Goal: Task Accomplishment & Management: Manage account settings

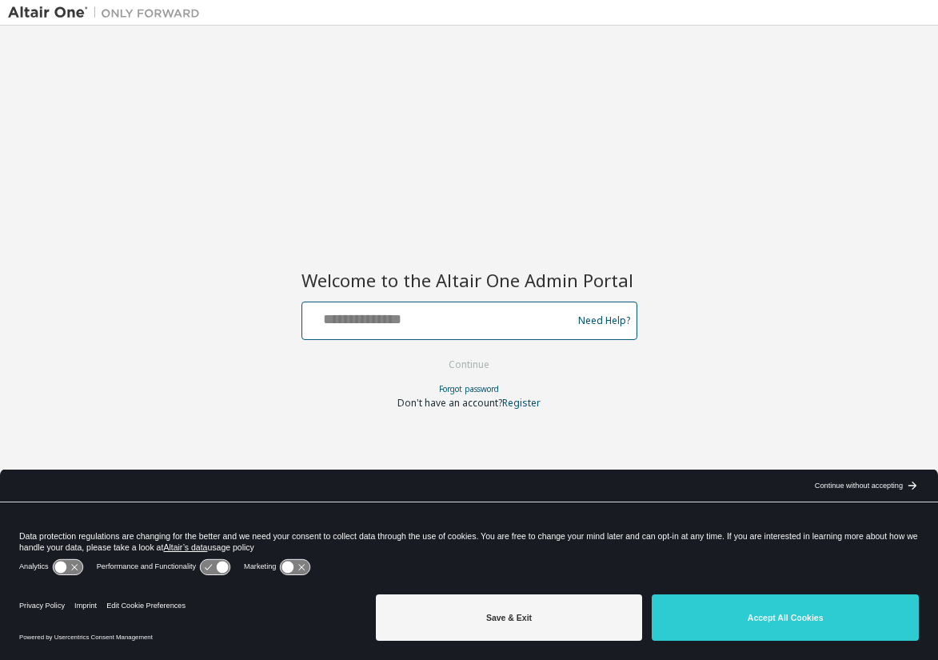
click at [500, 320] on input "text" at bounding box center [440, 317] width 262 height 23
type input "**********"
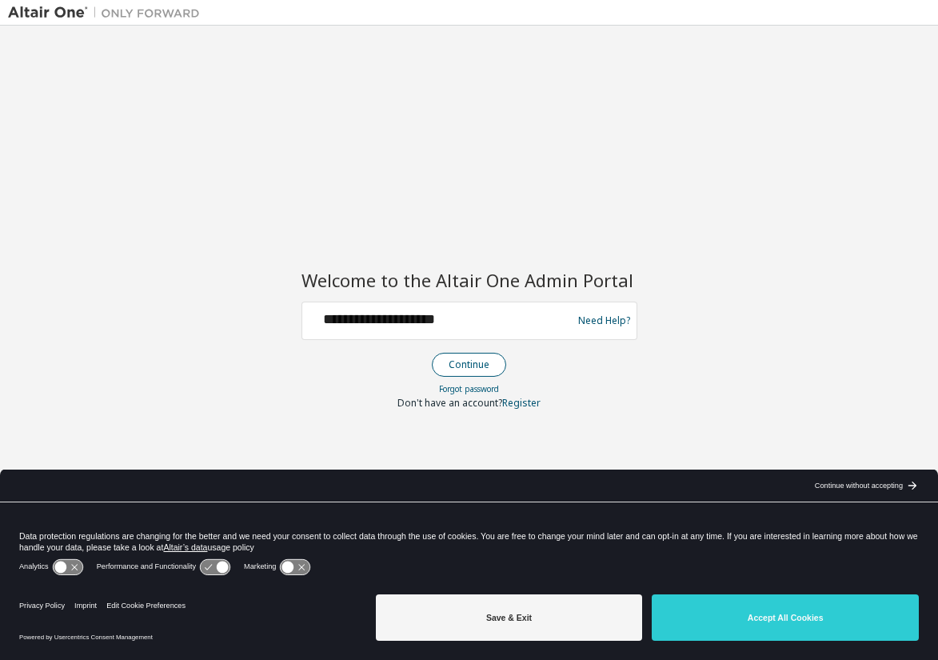
click at [454, 366] on button "Continue" at bounding box center [469, 365] width 74 height 24
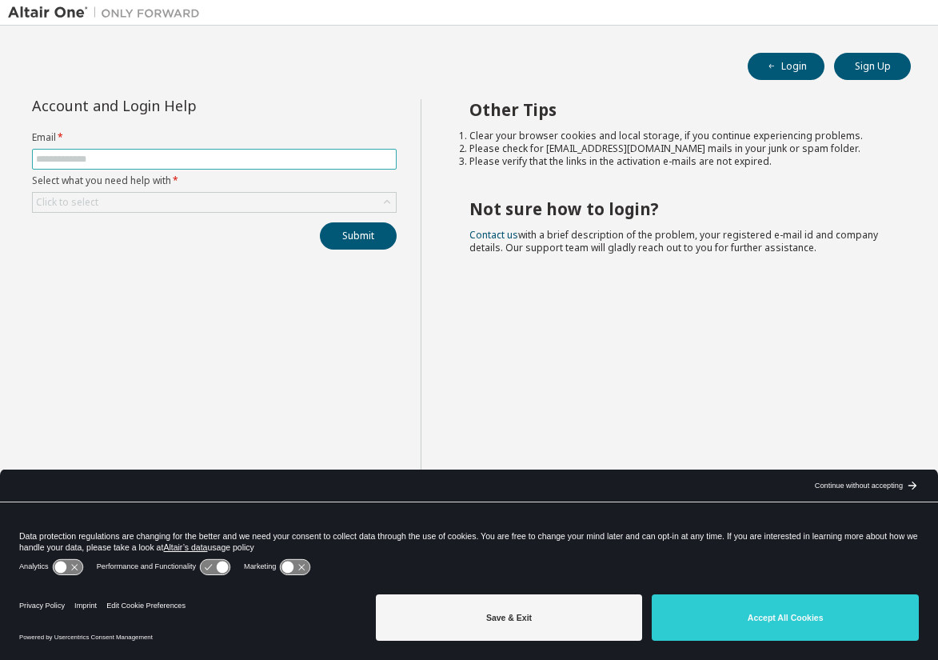
click at [126, 158] on input "text" at bounding box center [214, 159] width 357 height 13
click at [926, 355] on div "Other Tips Clear your browser cookies and local storage, if you continue experi…" at bounding box center [676, 342] width 510 height 487
click at [99, 148] on form "Email * Select what you need help with * Click to select" at bounding box center [214, 172] width 365 height 82
click at [106, 155] on input "text" at bounding box center [214, 159] width 357 height 13
type input "**********"
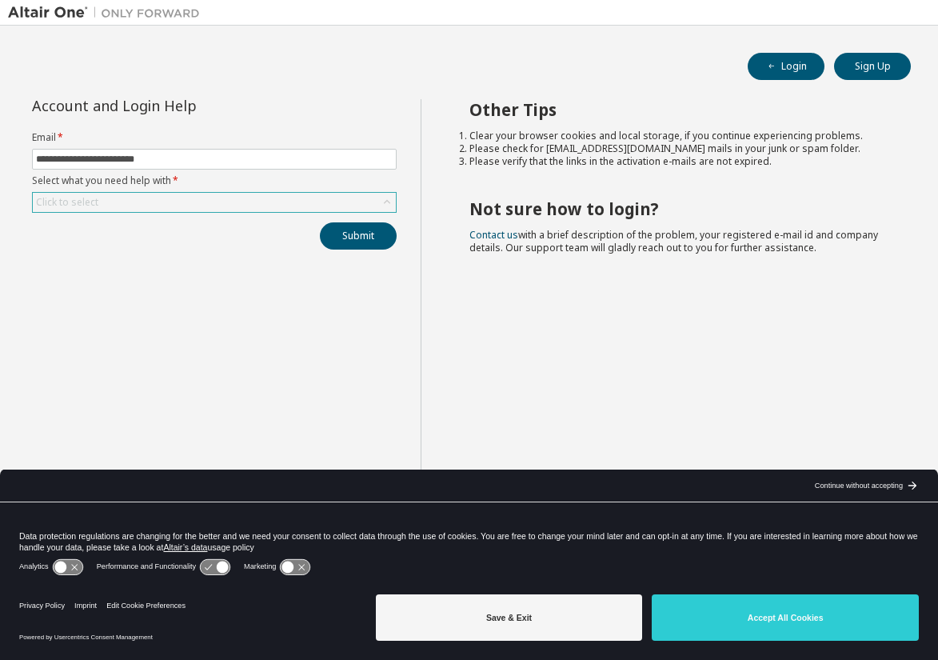
click at [94, 200] on div "Click to select" at bounding box center [67, 202] width 62 height 13
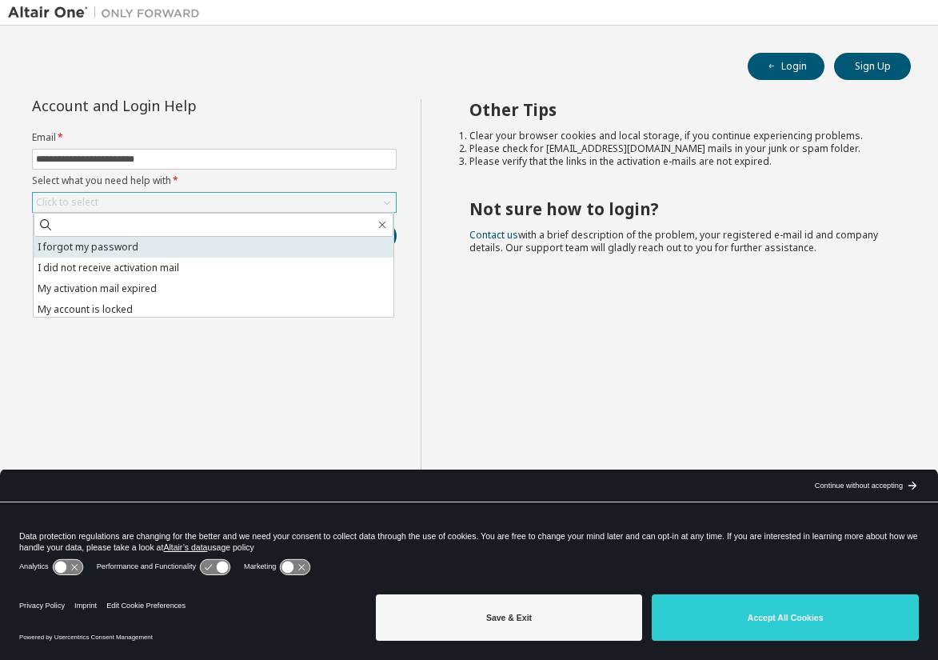
click at [86, 246] on li "I forgot my password" at bounding box center [214, 247] width 360 height 21
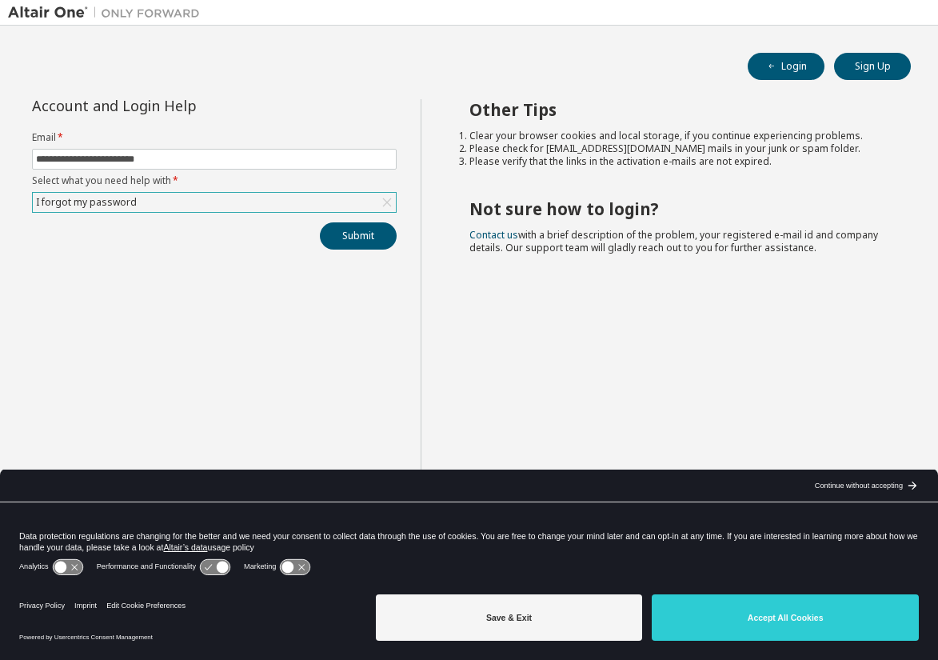
click at [110, 202] on div "I forgot my password" at bounding box center [87, 203] width 106 height 18
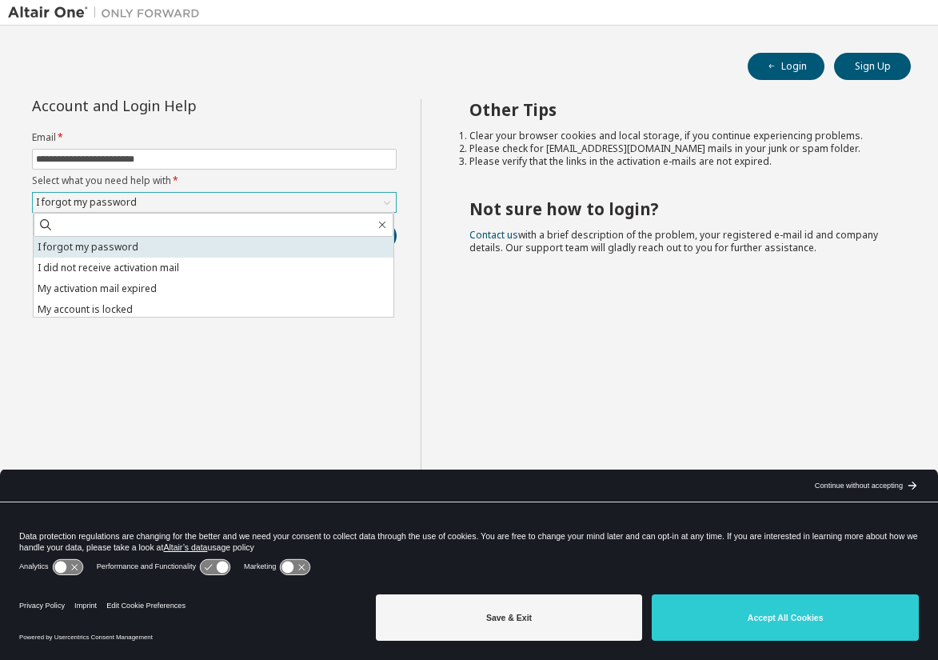
click at [82, 249] on li "I forgot my password" at bounding box center [214, 247] width 360 height 21
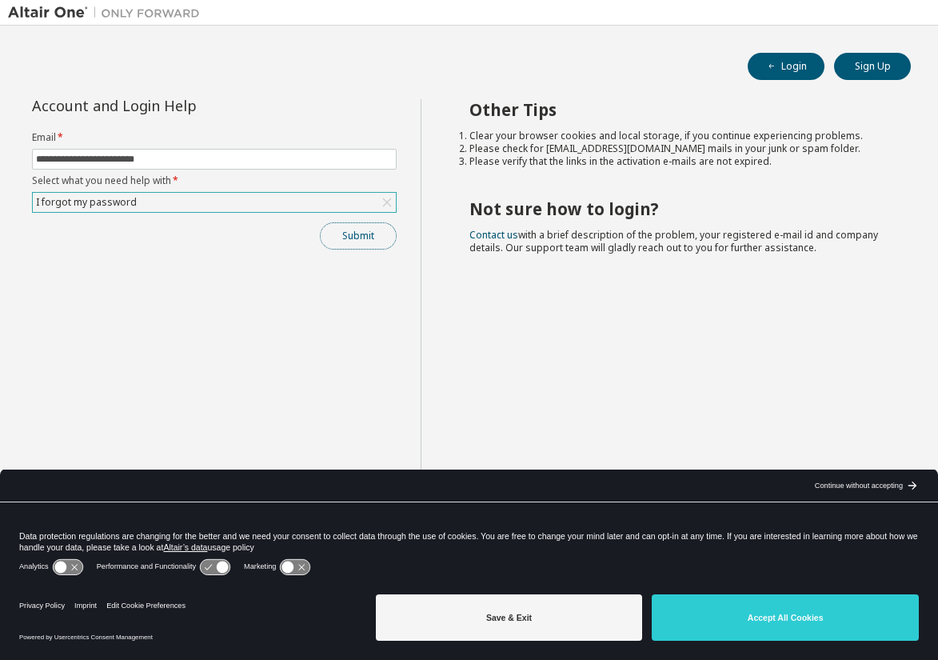
click at [362, 237] on button "Submit" at bounding box center [358, 235] width 77 height 27
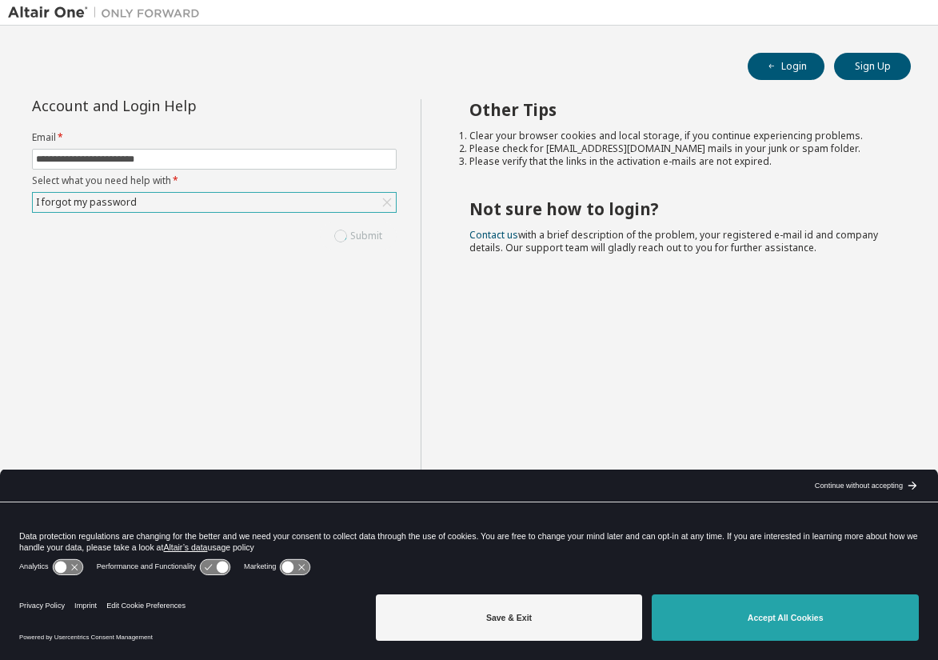
click at [793, 623] on button "Accept All Cookies" at bounding box center [785, 617] width 267 height 46
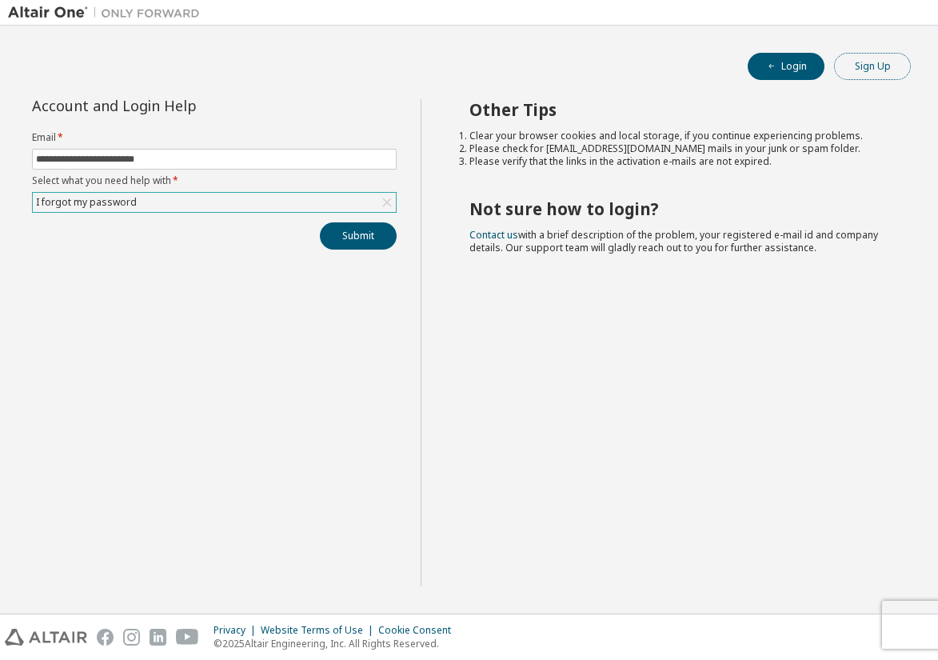
click at [882, 66] on button "Sign Up" at bounding box center [872, 66] width 77 height 27
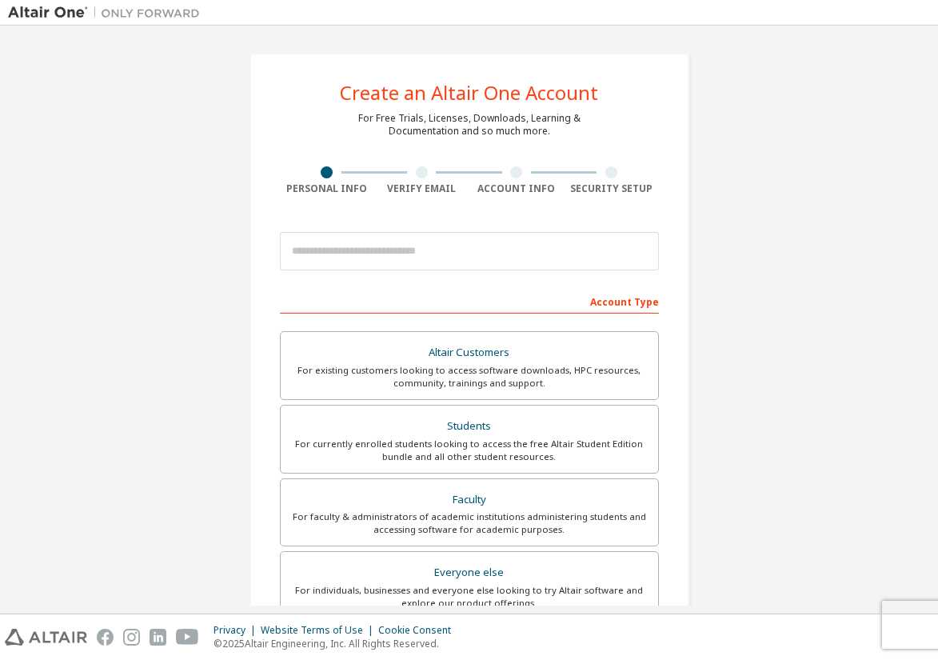
click at [48, 7] on img at bounding box center [108, 13] width 200 height 16
click at [137, 13] on img at bounding box center [108, 13] width 200 height 16
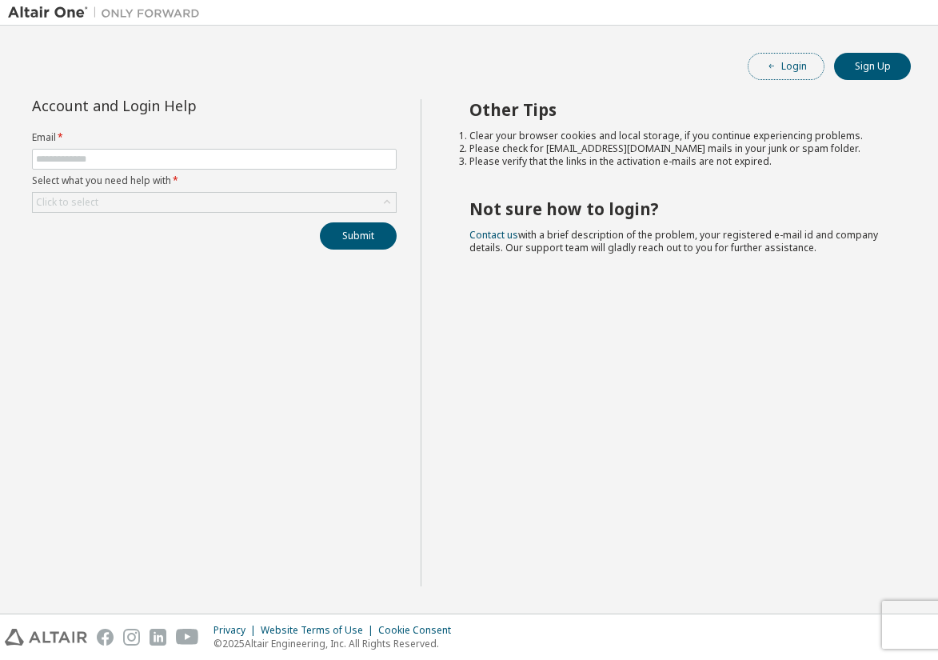
click at [790, 70] on button "Login" at bounding box center [786, 66] width 77 height 27
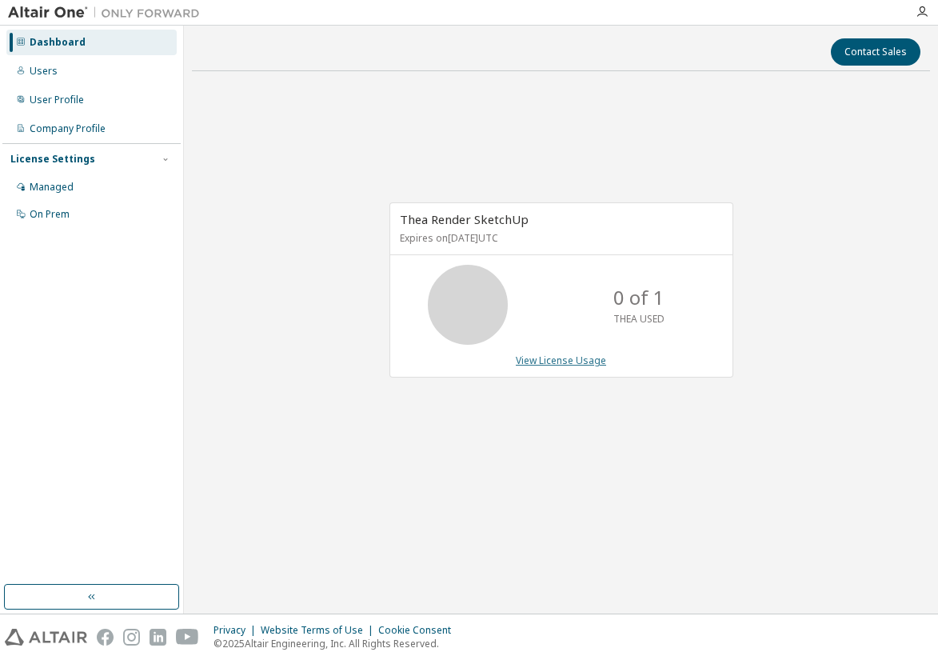
click at [580, 359] on link "View License Usage" at bounding box center [561, 361] width 90 height 14
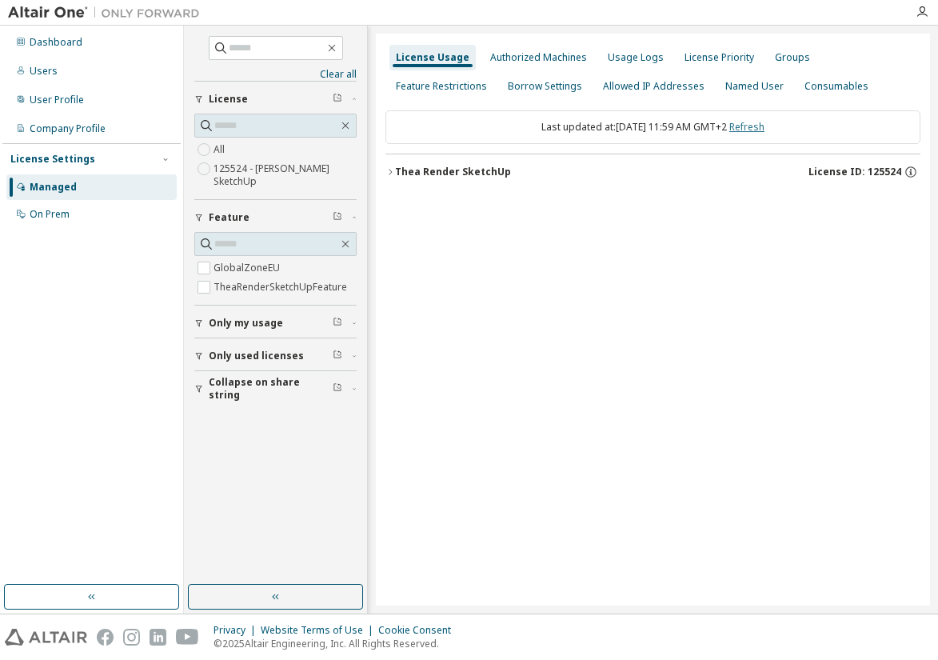
click at [758, 130] on link "Refresh" at bounding box center [747, 127] width 35 height 14
click at [910, 172] on icon "button" at bounding box center [911, 173] width 2 height 4
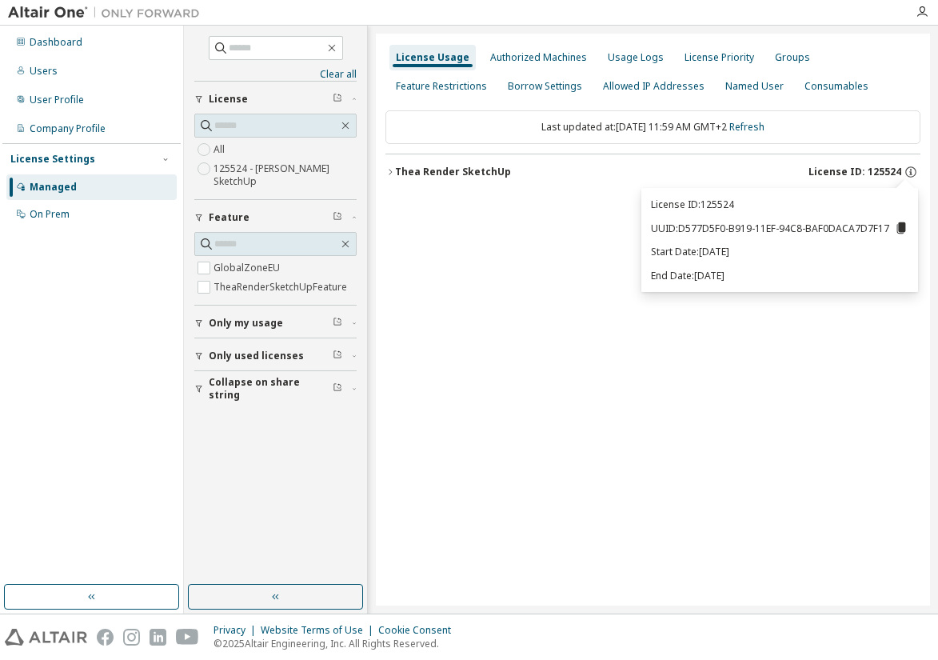
click at [443, 174] on div "Thea Render SketchUp" at bounding box center [453, 172] width 116 height 13
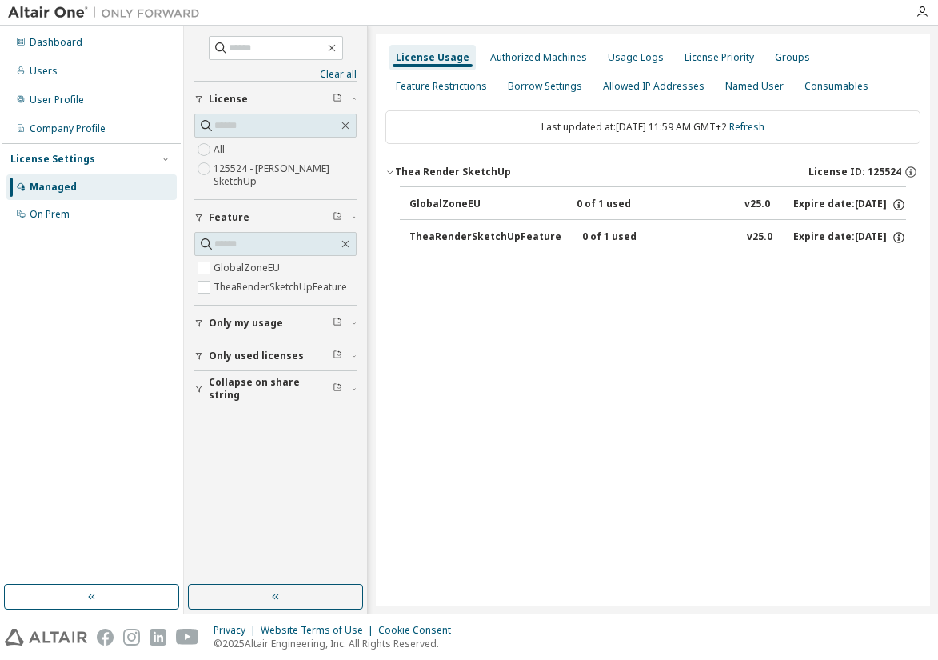
click at [271, 360] on span "Only used licenses" at bounding box center [256, 356] width 95 height 13
click at [66, 159] on div "License Settings" at bounding box center [52, 159] width 85 height 13
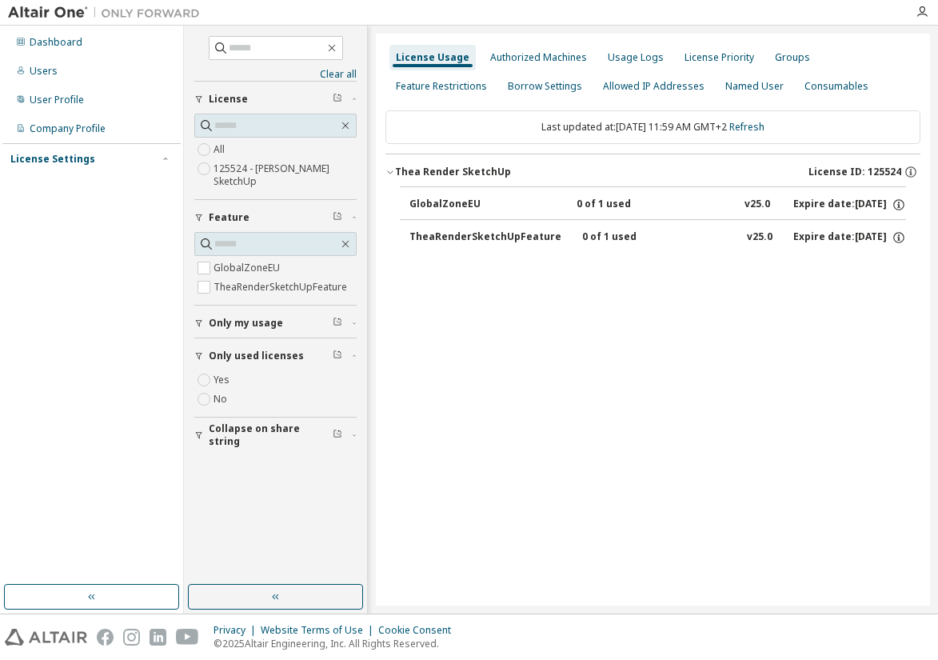
click at [67, 162] on div "License Settings" at bounding box center [52, 159] width 85 height 13
click at [714, 62] on div "License Priority" at bounding box center [720, 57] width 70 height 13
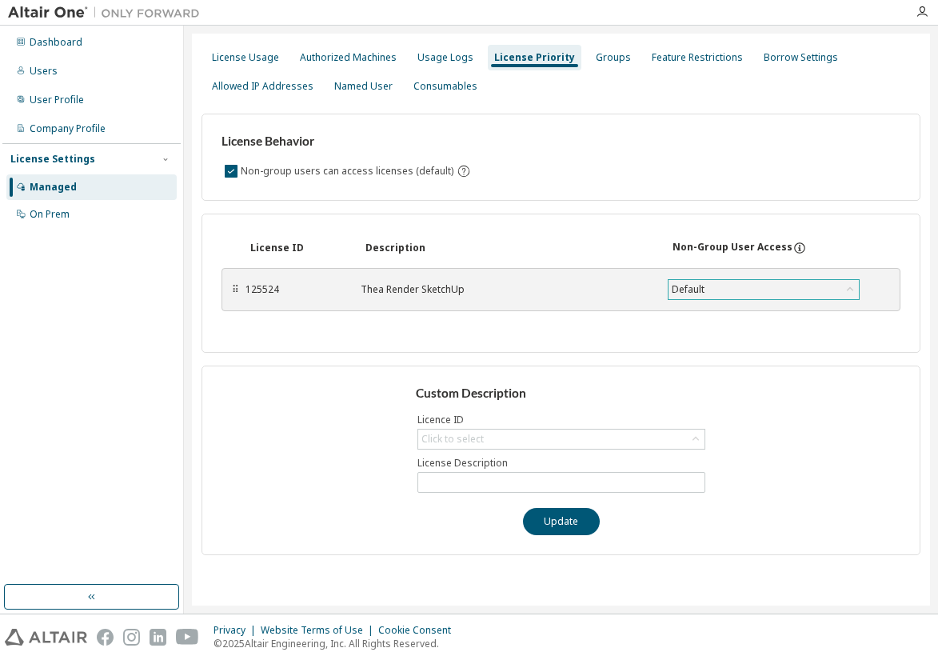
click at [695, 288] on div "Default" at bounding box center [689, 290] width 38 height 18
click at [454, 437] on div "Click to select" at bounding box center [453, 439] width 62 height 13
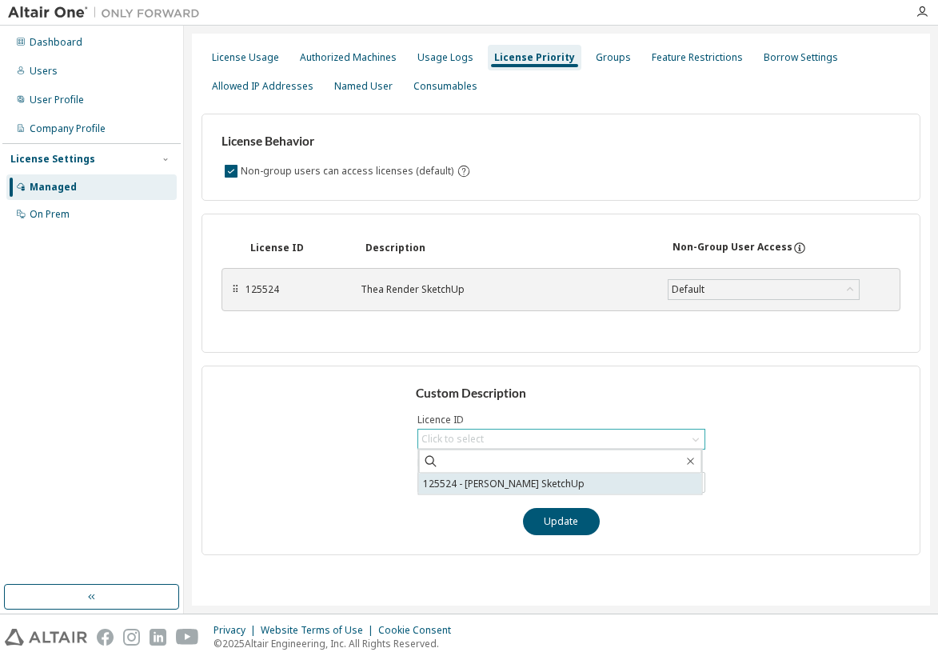
click at [462, 483] on li "125524 - Thea Render SketchUp" at bounding box center [560, 484] width 283 height 21
type input "**********"
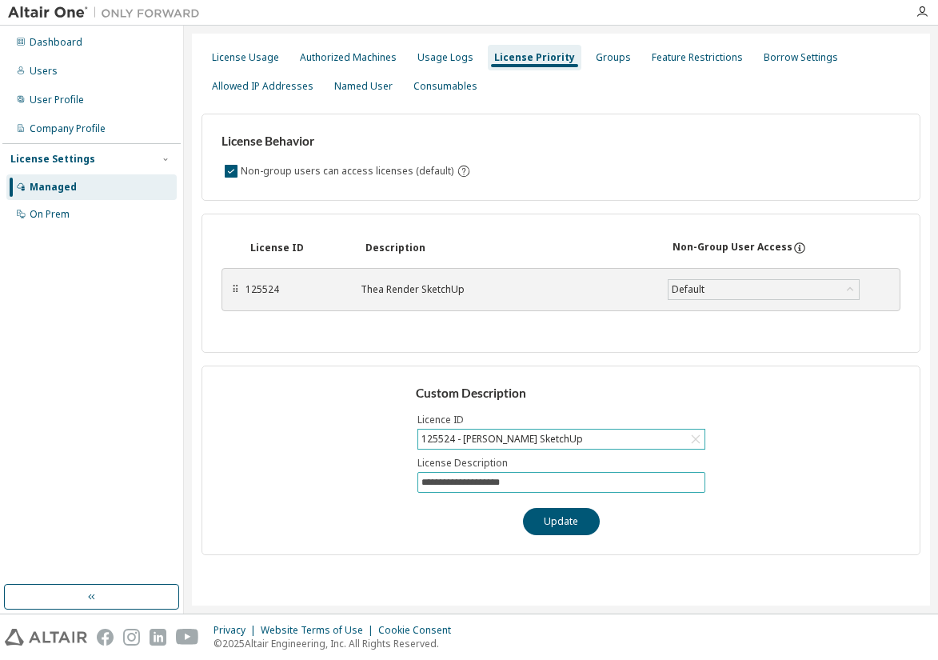
click at [454, 482] on input "**********" at bounding box center [562, 482] width 280 height 13
click at [481, 511] on div "**********" at bounding box center [561, 461] width 719 height 190
click at [557, 521] on button "Update" at bounding box center [561, 521] width 77 height 27
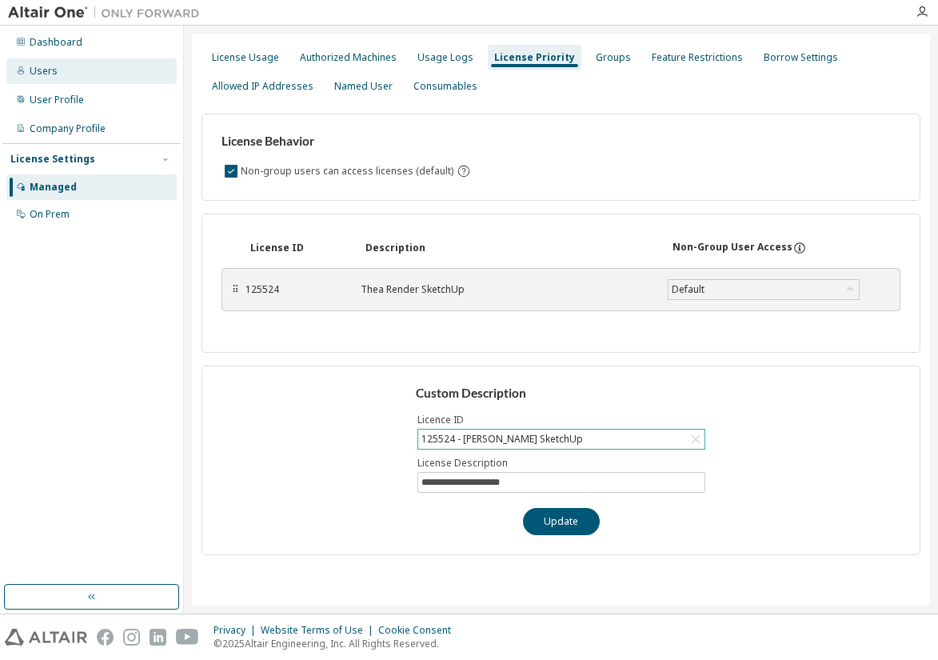
click at [44, 75] on div "Users" at bounding box center [44, 71] width 28 height 13
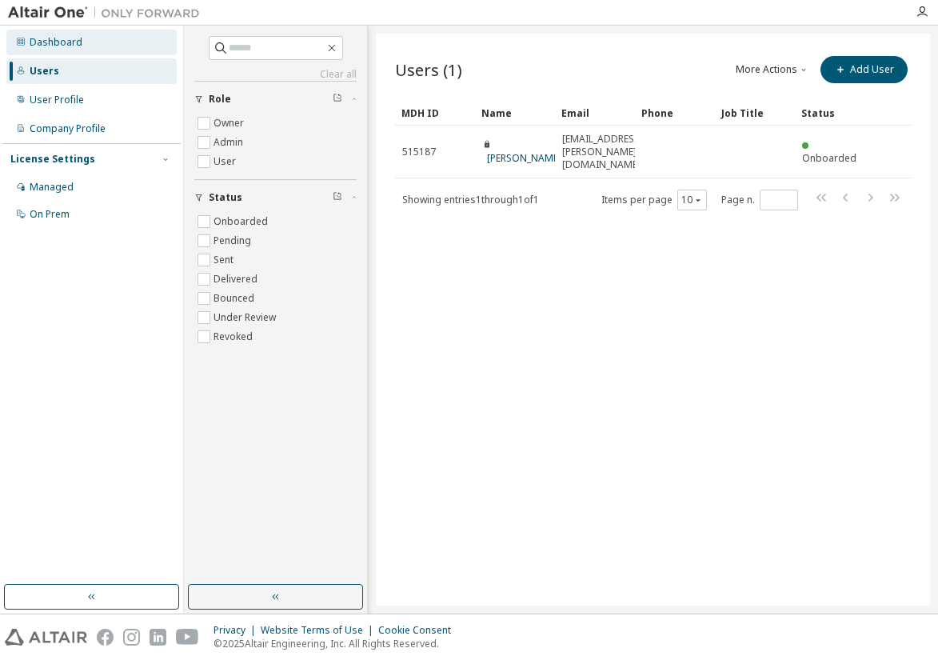
click at [78, 42] on div "Dashboard" at bounding box center [56, 42] width 53 height 13
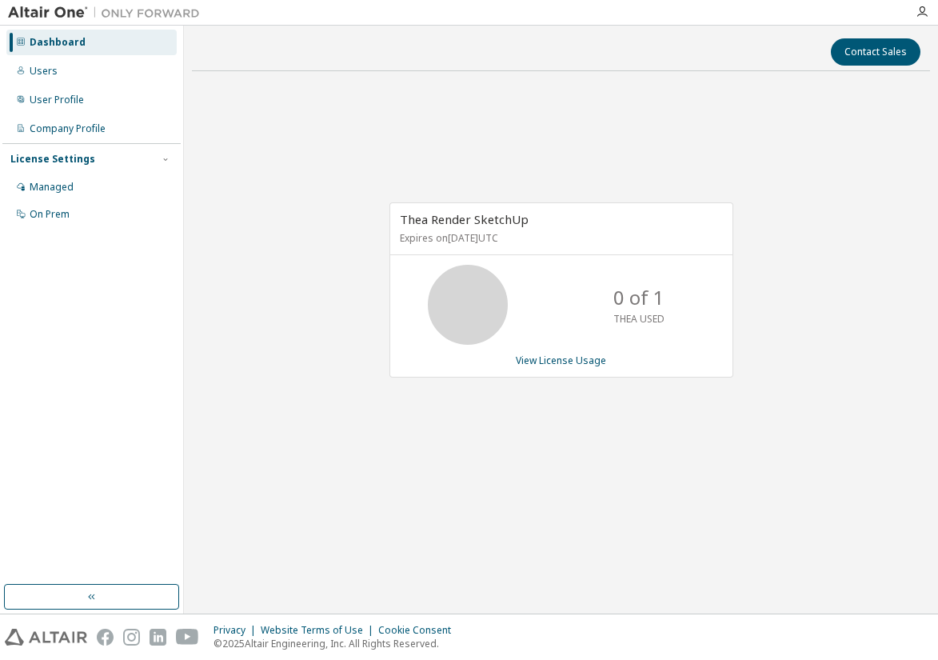
drag, startPoint x: 79, startPoint y: 598, endPoint x: 110, endPoint y: 606, distance: 31.7
click at [81, 598] on button "button" at bounding box center [91, 597] width 175 height 26
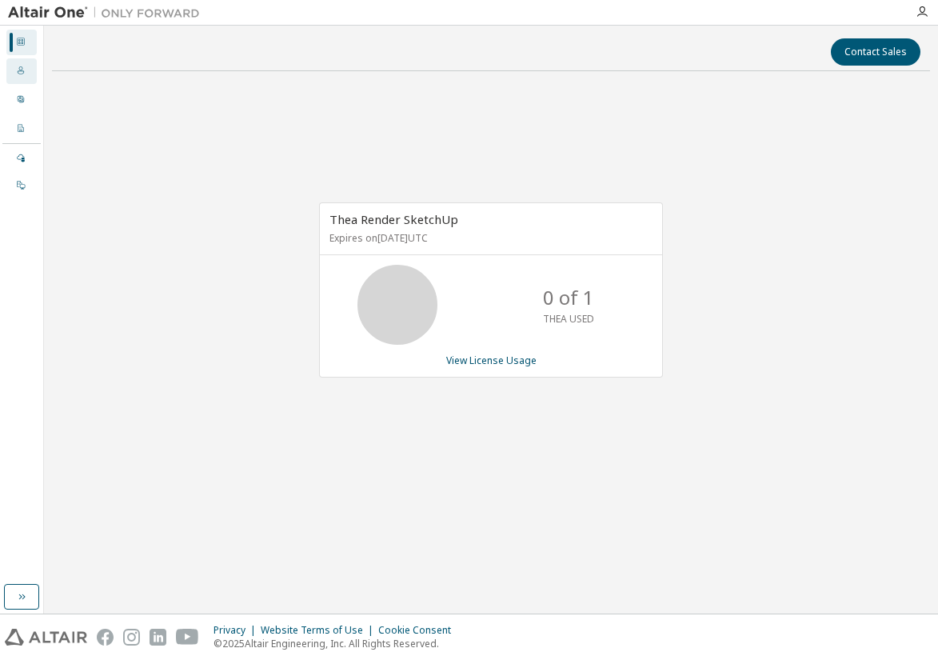
click at [17, 73] on icon at bounding box center [21, 71] width 10 height 10
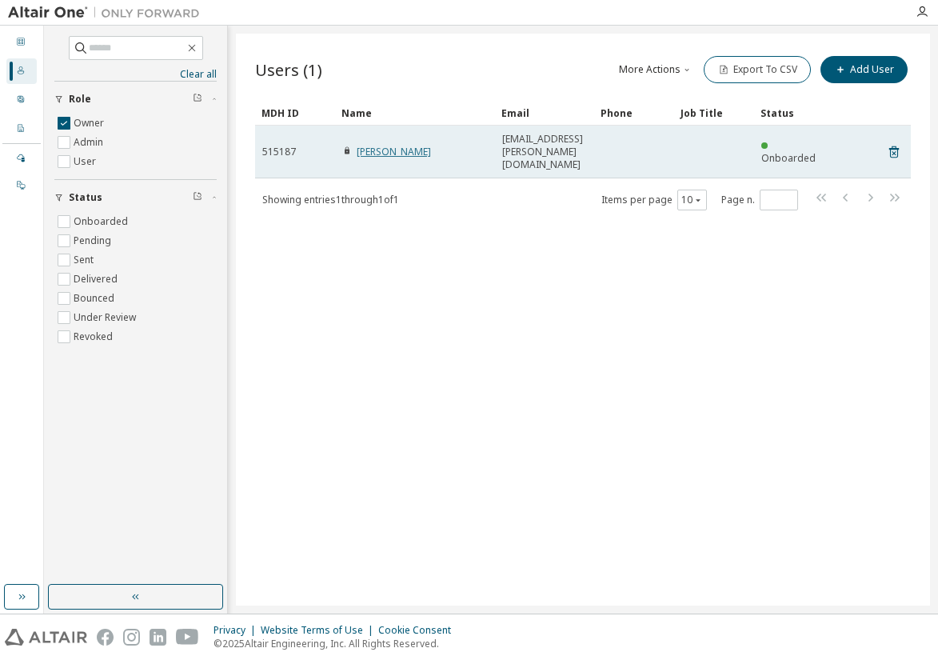
click at [393, 145] on link "Zoltan Fekete" at bounding box center [394, 152] width 74 height 14
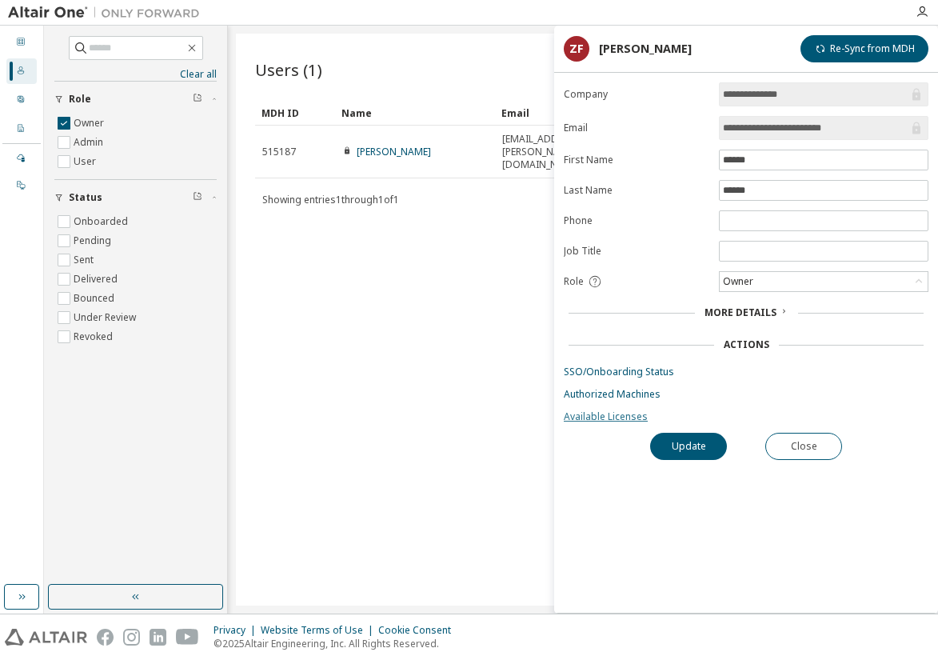
click at [592, 418] on link "Available Licenses" at bounding box center [746, 416] width 365 height 13
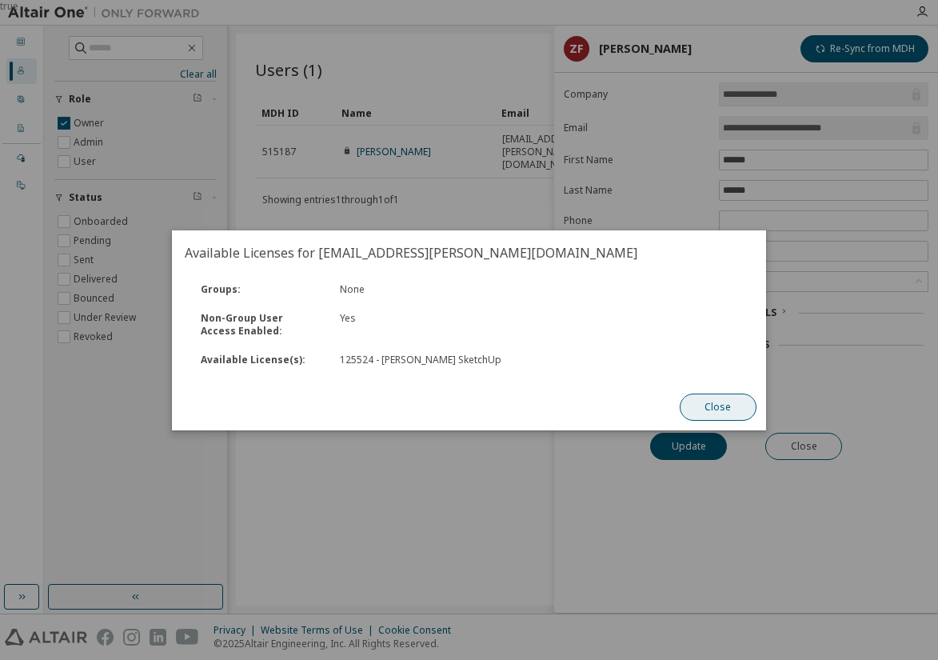
click at [711, 406] on button "Close" at bounding box center [718, 407] width 77 height 27
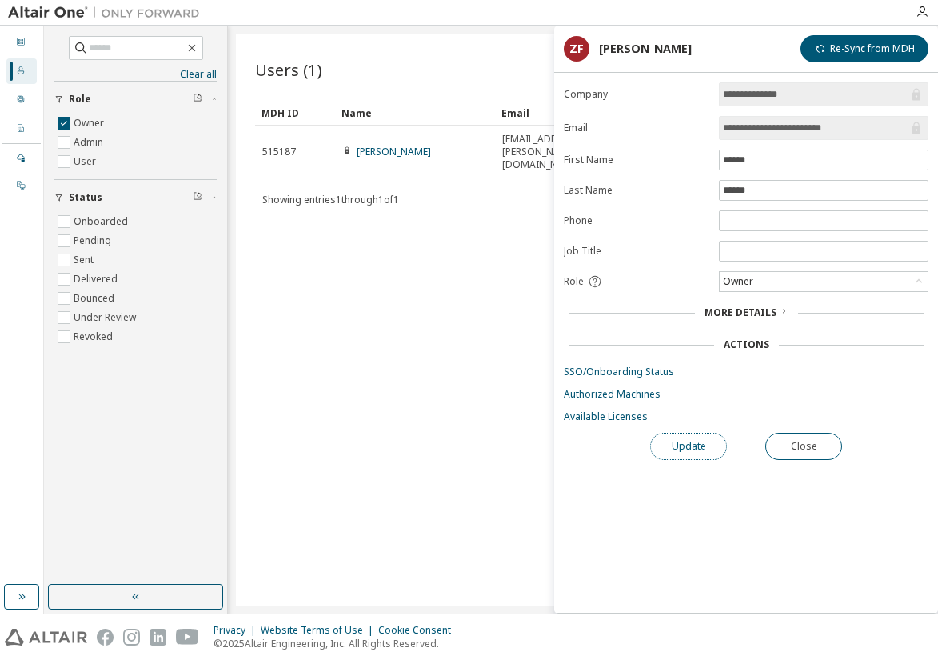
click at [700, 446] on button "Update" at bounding box center [688, 446] width 77 height 27
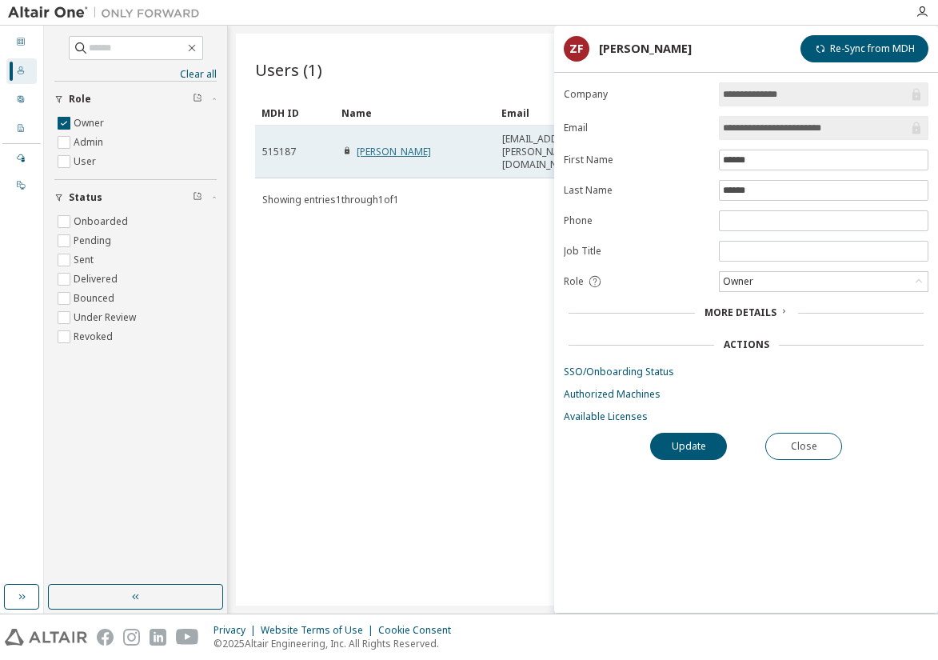
click at [374, 145] on link "Zoltan Fekete" at bounding box center [394, 152] width 74 height 14
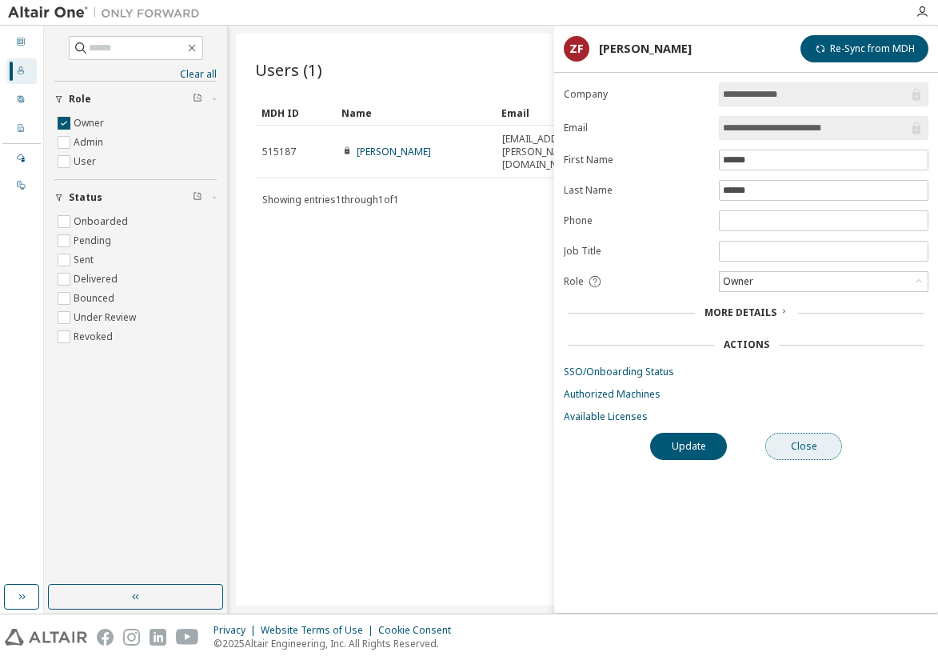
click at [806, 449] on button "Close" at bounding box center [804, 446] width 77 height 27
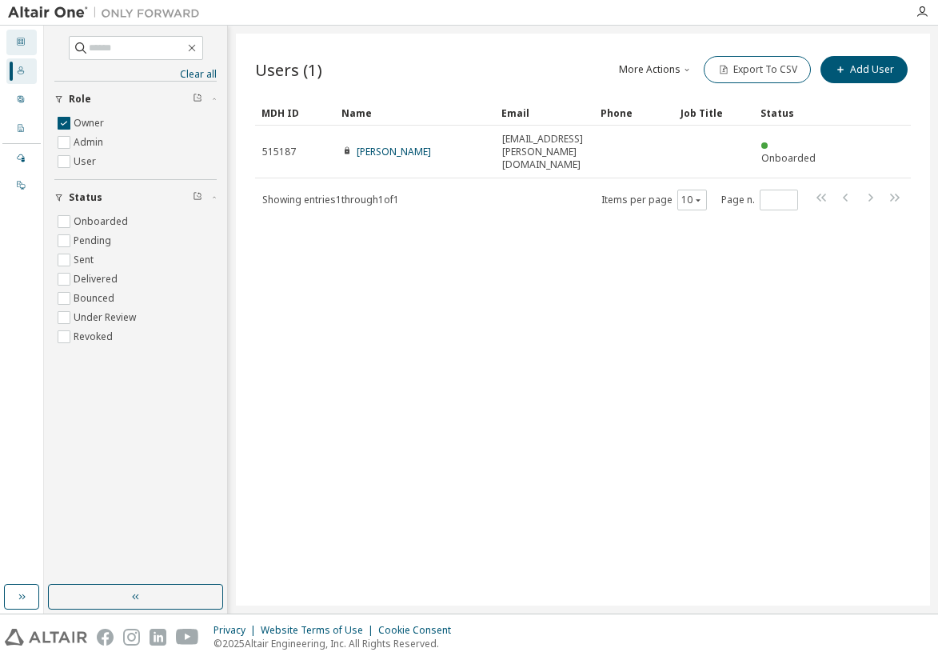
click at [25, 45] on icon at bounding box center [21, 42] width 10 height 10
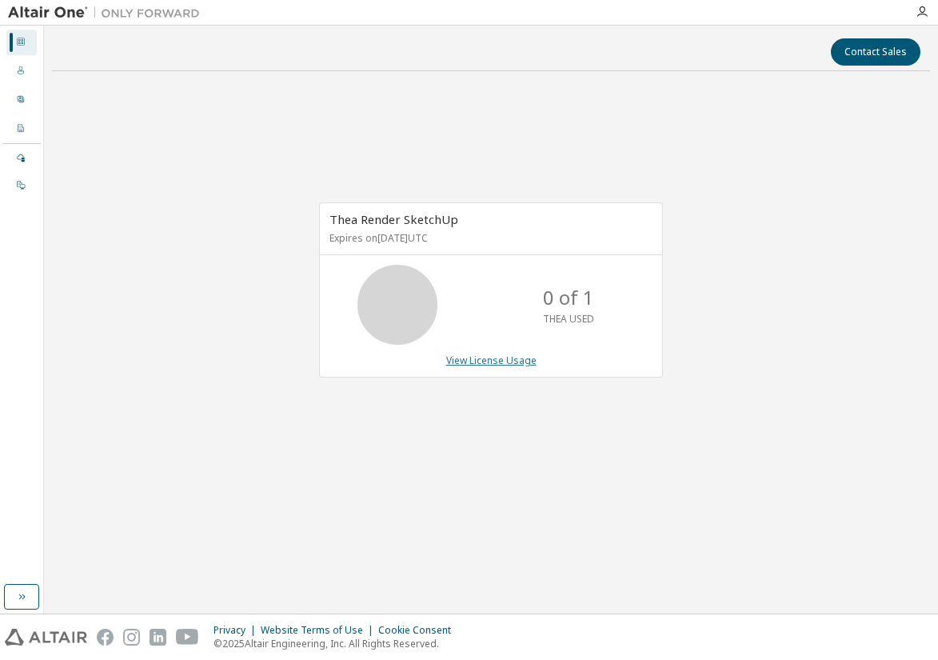
click at [474, 360] on link "View License Usage" at bounding box center [491, 361] width 90 height 14
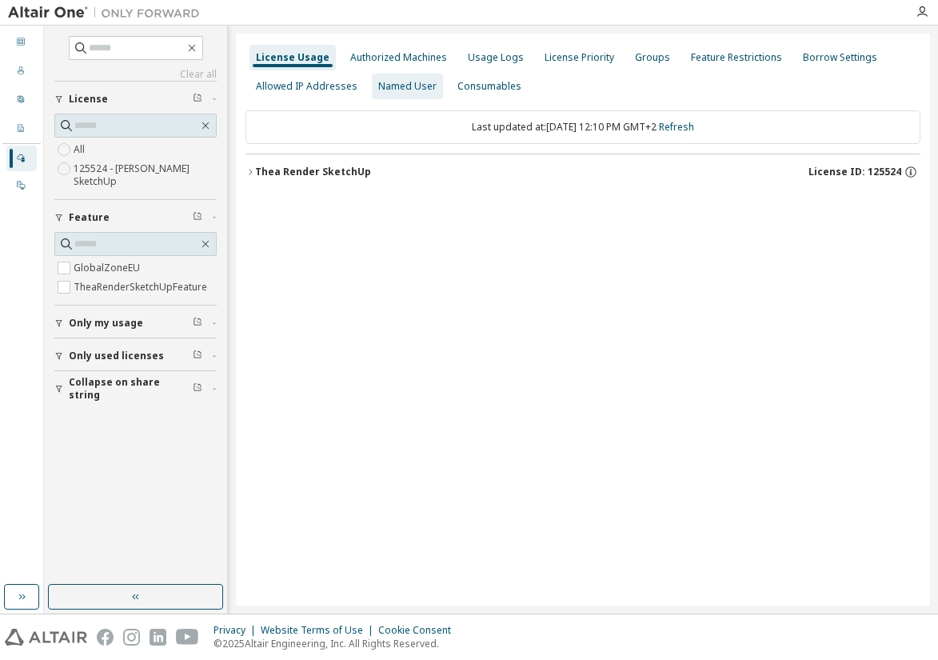
click at [395, 85] on div "Named User" at bounding box center [407, 86] width 58 height 13
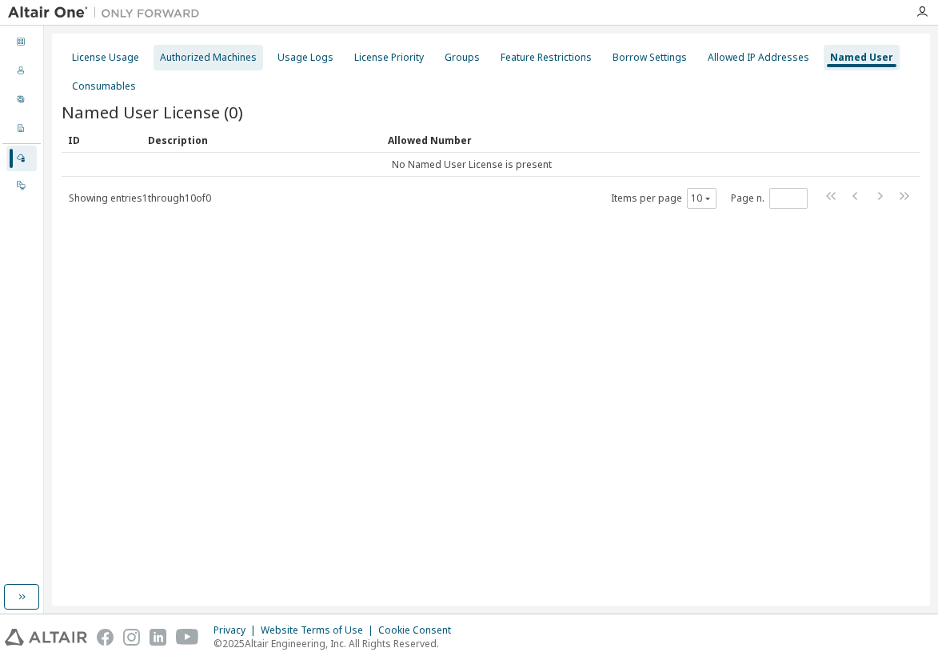
click at [196, 56] on div "Authorized Machines" at bounding box center [208, 57] width 97 height 13
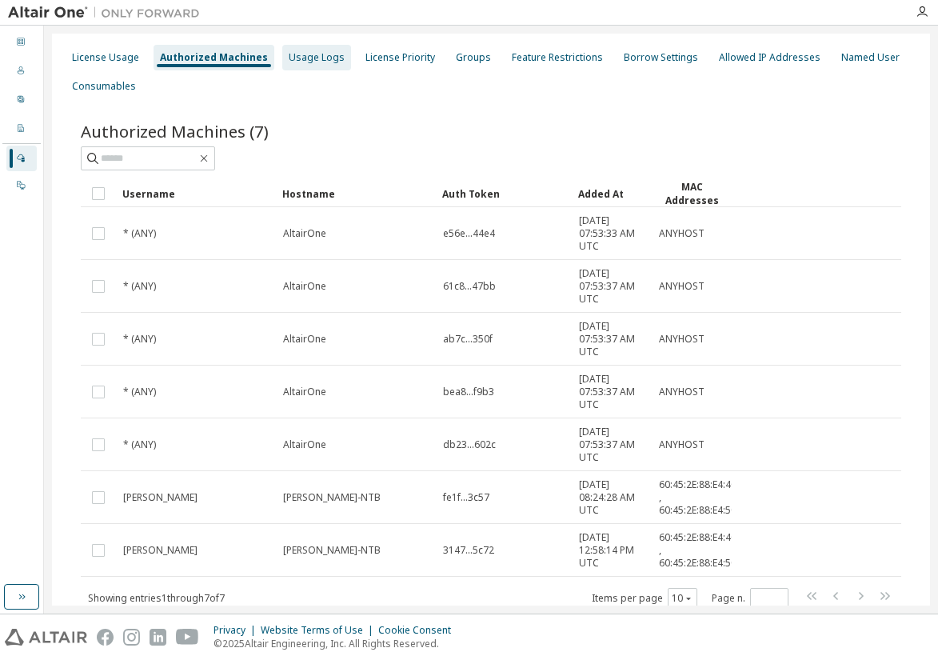
click at [305, 57] on div "Usage Logs" at bounding box center [317, 57] width 56 height 13
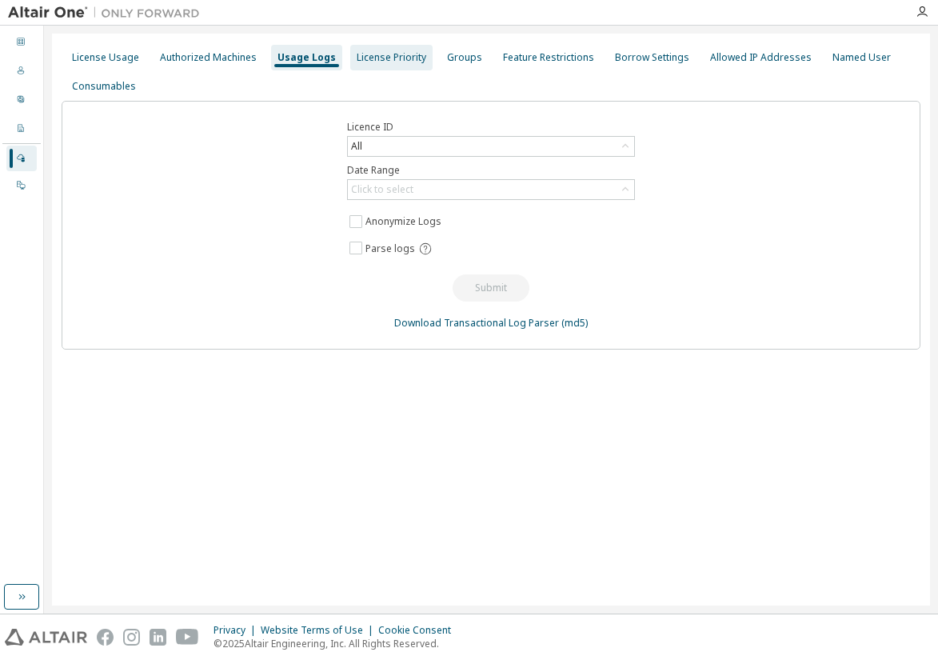
click at [387, 58] on div "License Priority" at bounding box center [392, 57] width 70 height 13
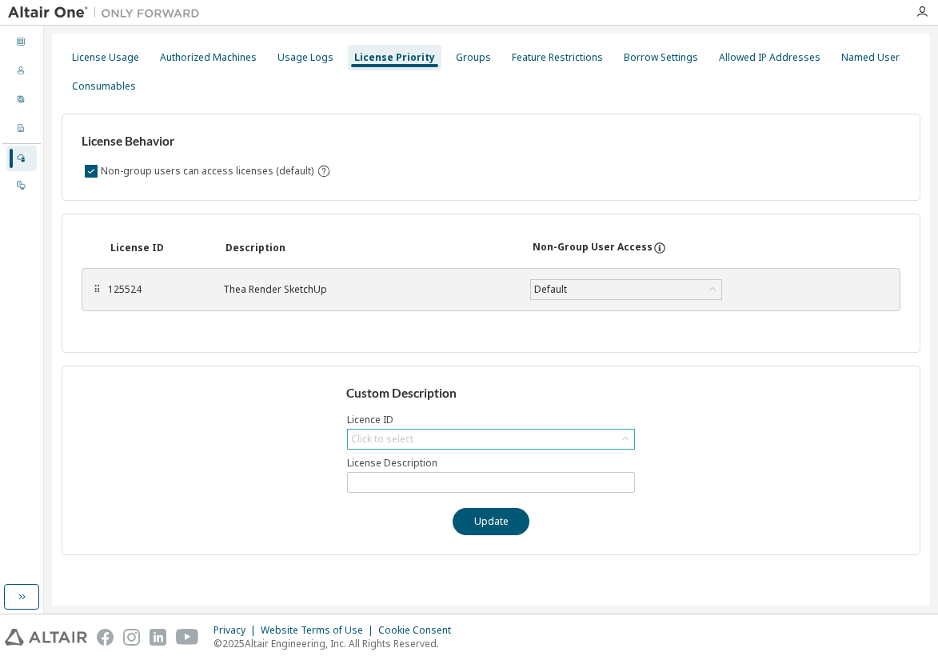
click at [445, 446] on div "Click to select" at bounding box center [491, 439] width 286 height 19
click at [704, 412] on div "Custom Description Licence ID Click to select 125524 - Thea Render SketchUp Lic…" at bounding box center [491, 461] width 859 height 190
click at [94, 60] on div "License Usage" at bounding box center [105, 57] width 67 height 13
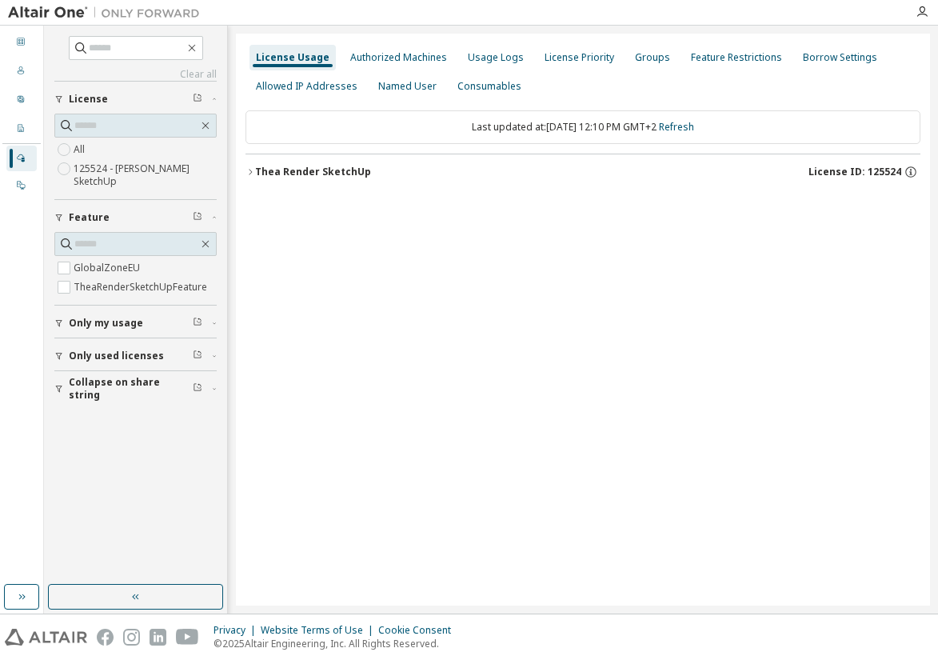
click at [123, 172] on label "125524 - Thea Render SketchUp" at bounding box center [145, 175] width 143 height 32
click at [327, 174] on div "Thea Render SketchUp" at bounding box center [313, 172] width 116 height 13
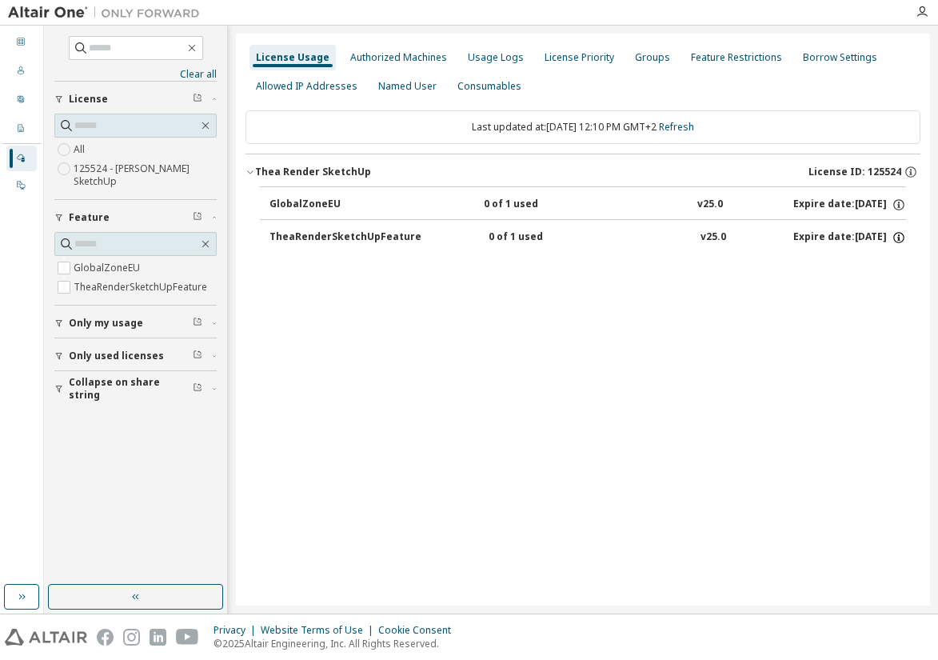
click at [902, 236] on icon "button" at bounding box center [899, 237] width 14 height 14
click at [735, 314] on div "License Usage Authorized Machines Usage Logs License Priority Groups Feature Re…" at bounding box center [583, 320] width 694 height 572
click at [19, 93] on div "User Profile" at bounding box center [21, 100] width 30 height 26
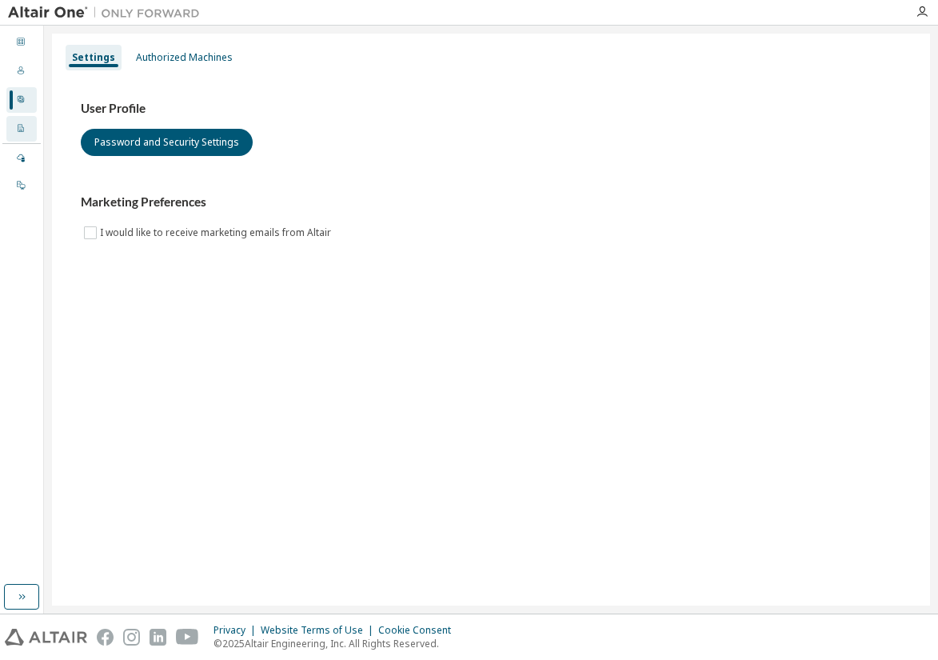
click at [23, 130] on icon at bounding box center [21, 128] width 6 height 8
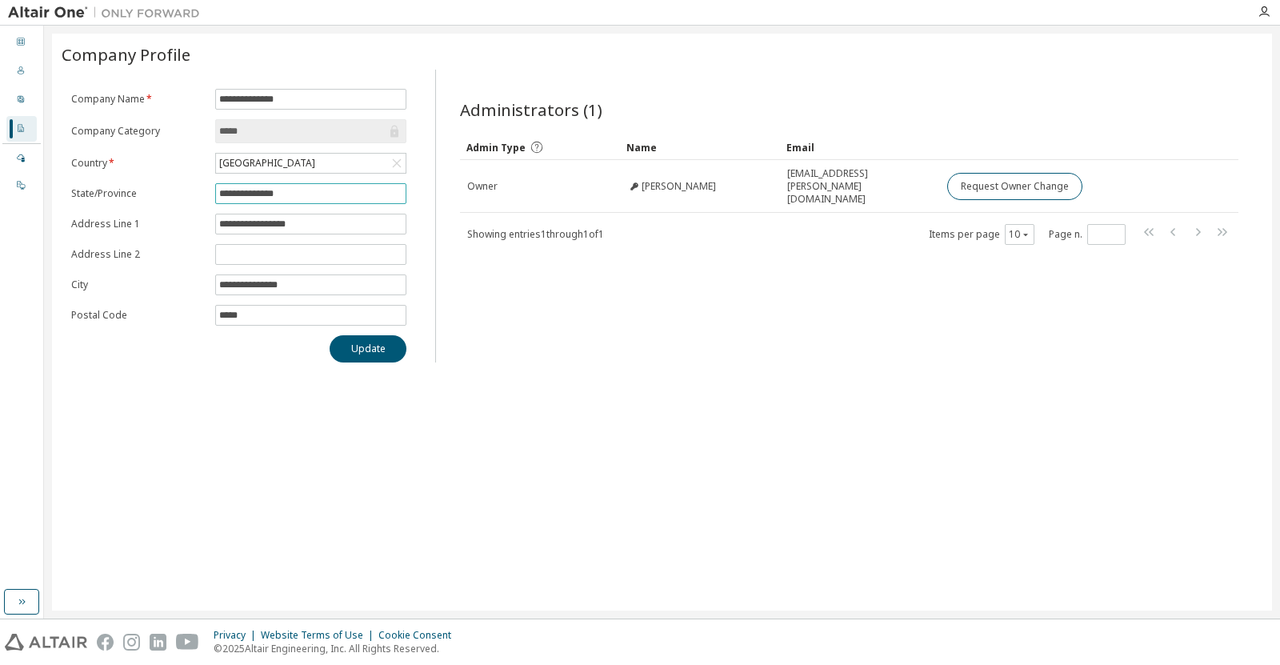
click at [253, 196] on input "**********" at bounding box center [310, 193] width 183 height 13
type input "**********"
click at [359, 350] on button "Update" at bounding box center [368, 348] width 77 height 27
drag, startPoint x: 295, startPoint y: 99, endPoint x: 205, endPoint y: 99, distance: 90.4
click at [208, 94] on form "**********" at bounding box center [238, 207] width 335 height 237
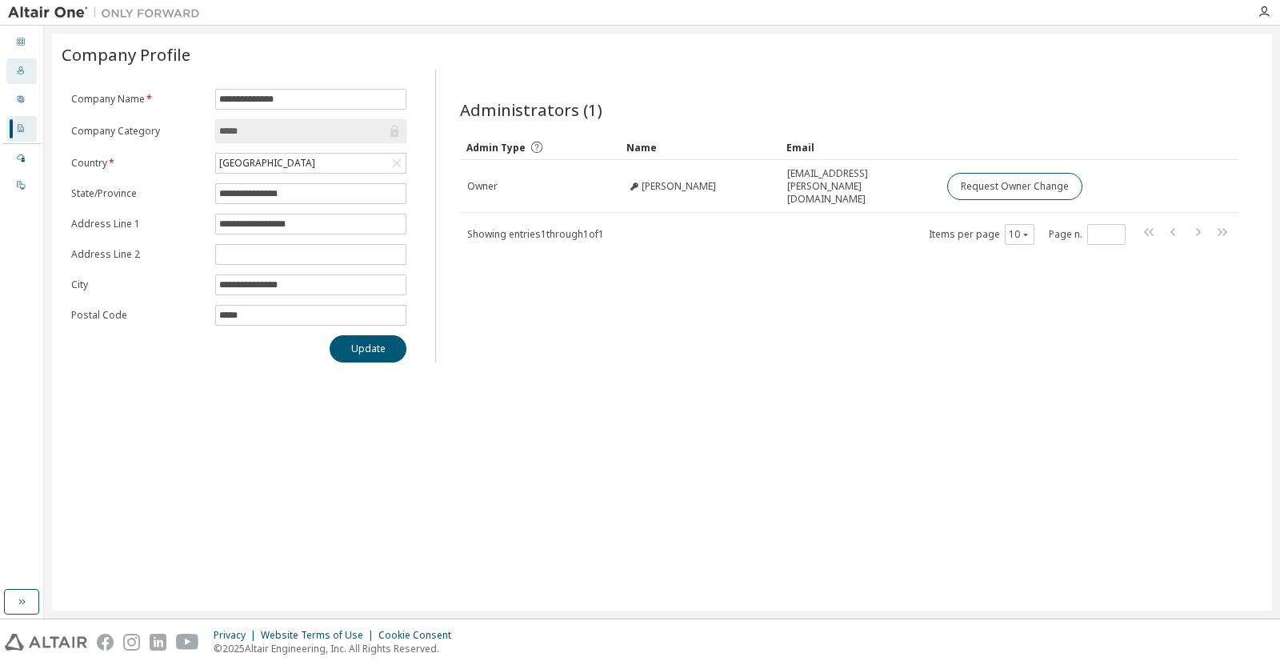
click at [23, 67] on icon at bounding box center [21, 71] width 10 height 10
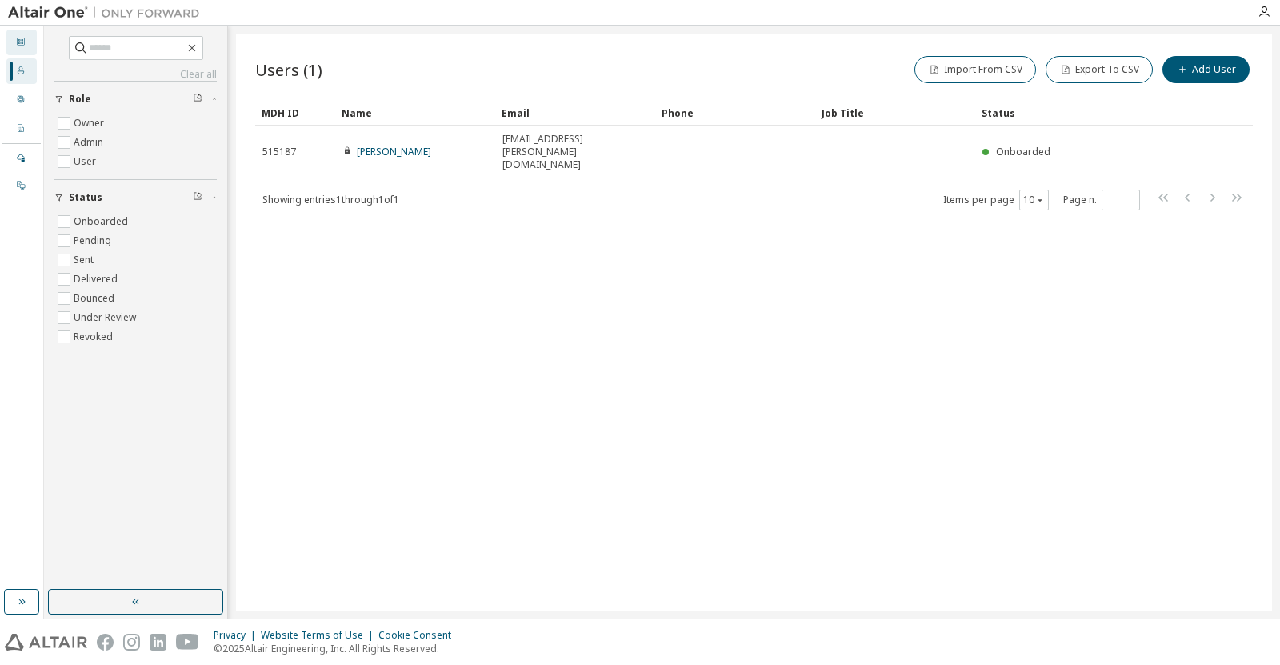
click at [23, 43] on icon at bounding box center [21, 42] width 10 height 10
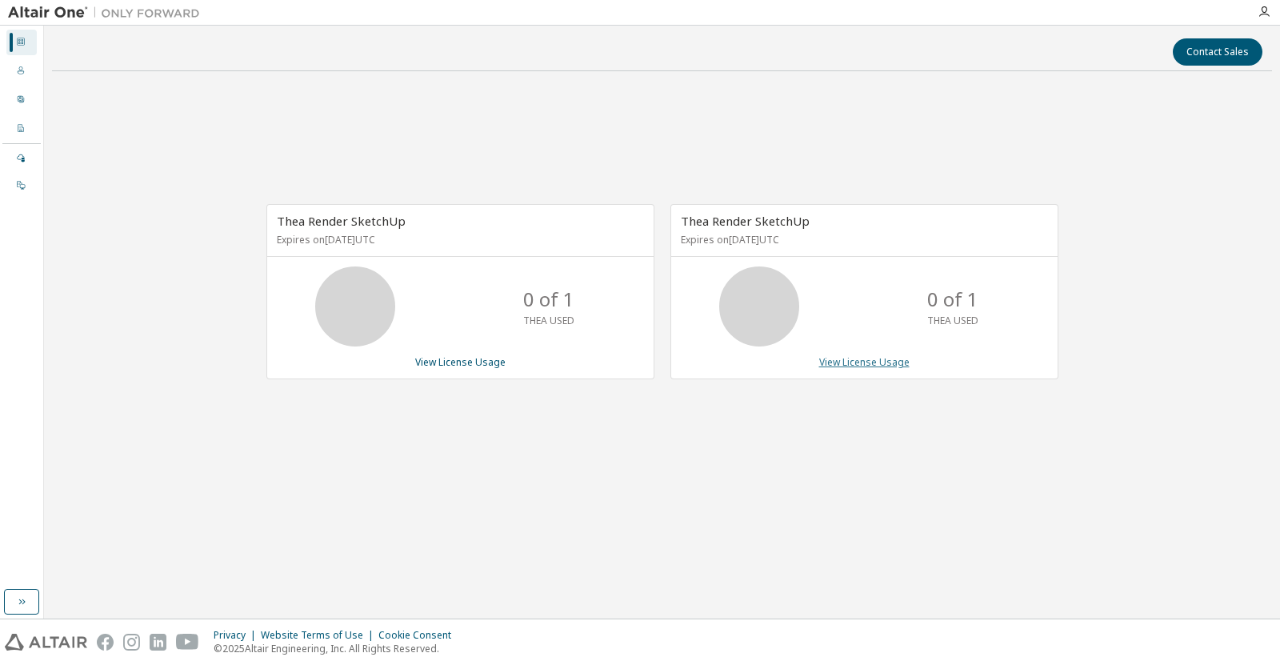
click at [866, 362] on link "View License Usage" at bounding box center [864, 362] width 90 height 14
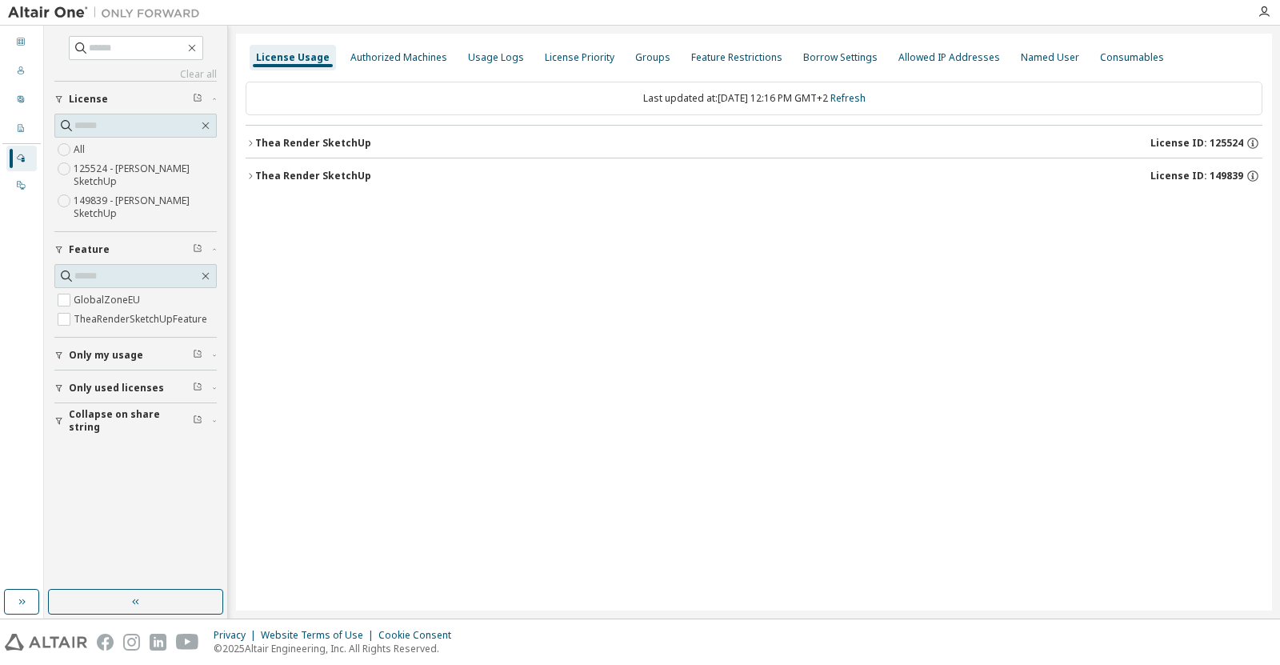
click at [254, 140] on icon "button" at bounding box center [251, 143] width 10 height 10
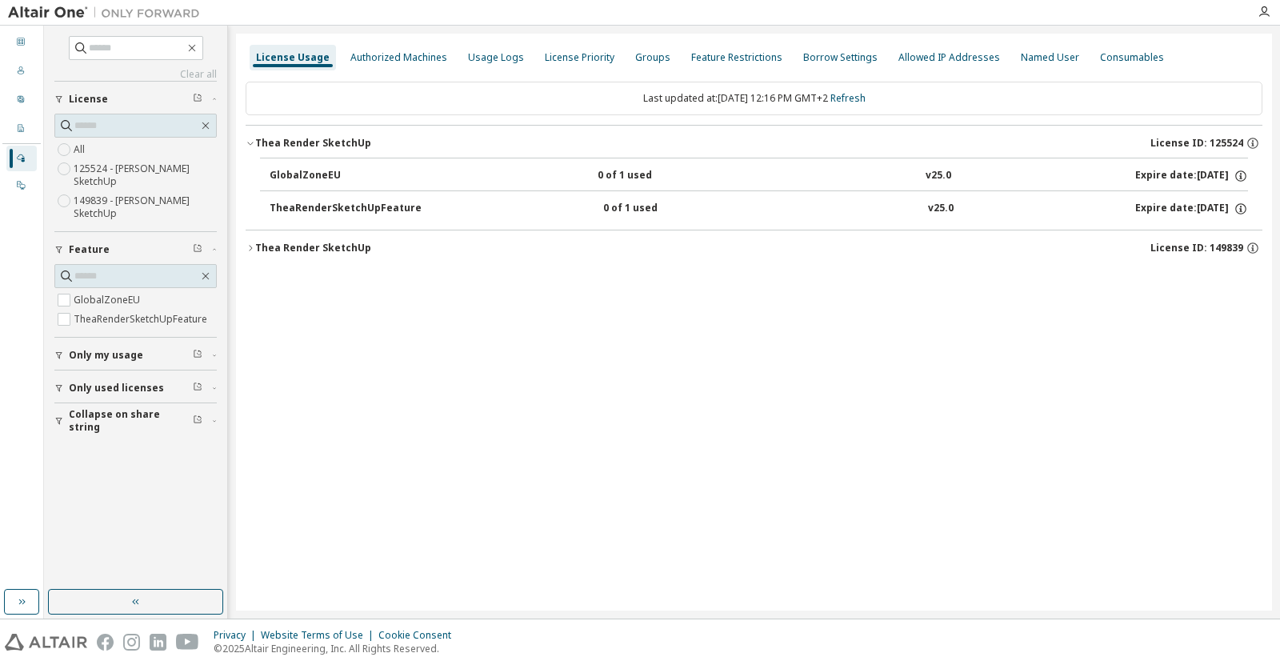
click at [254, 246] on icon "button" at bounding box center [251, 248] width 10 height 10
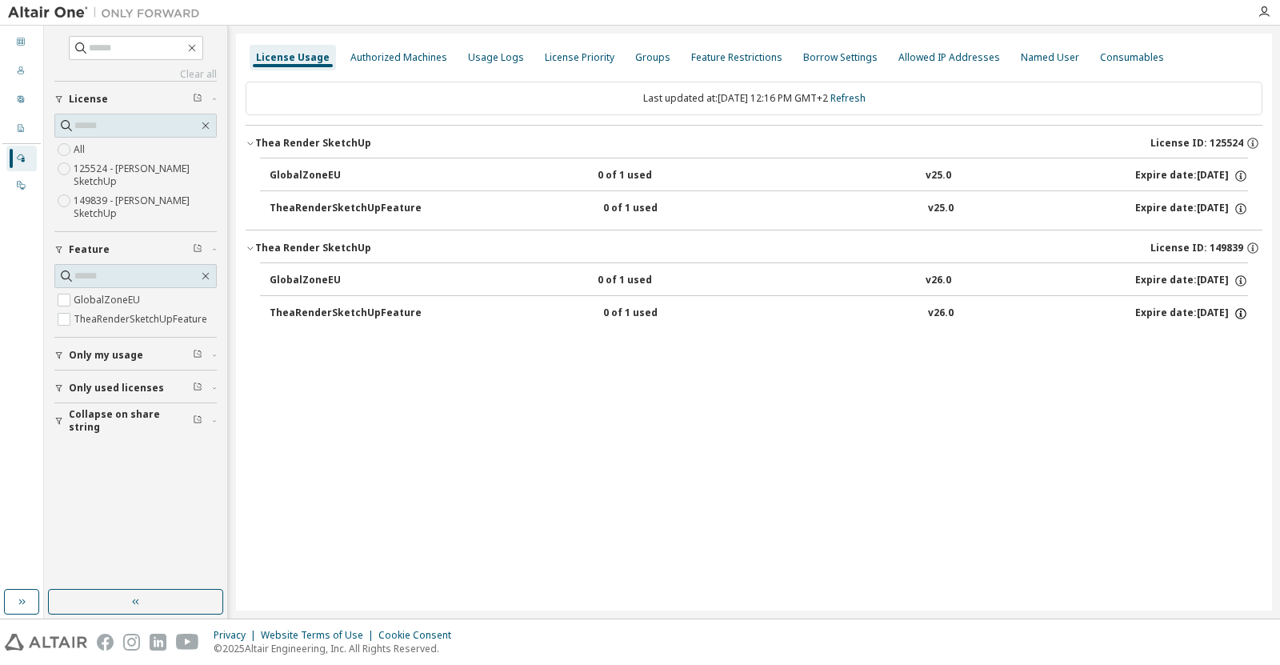
click at [938, 312] on icon "button" at bounding box center [1241, 313] width 14 height 14
click at [938, 371] on div "License Usage Authorized Machines Usage Logs License Priority Groups Feature Re…" at bounding box center [754, 322] width 1036 height 577
drag, startPoint x: 1214, startPoint y: 247, endPoint x: 1228, endPoint y: 249, distance: 14.5
click at [938, 249] on span "License ID: 149839" at bounding box center [1196, 248] width 93 height 13
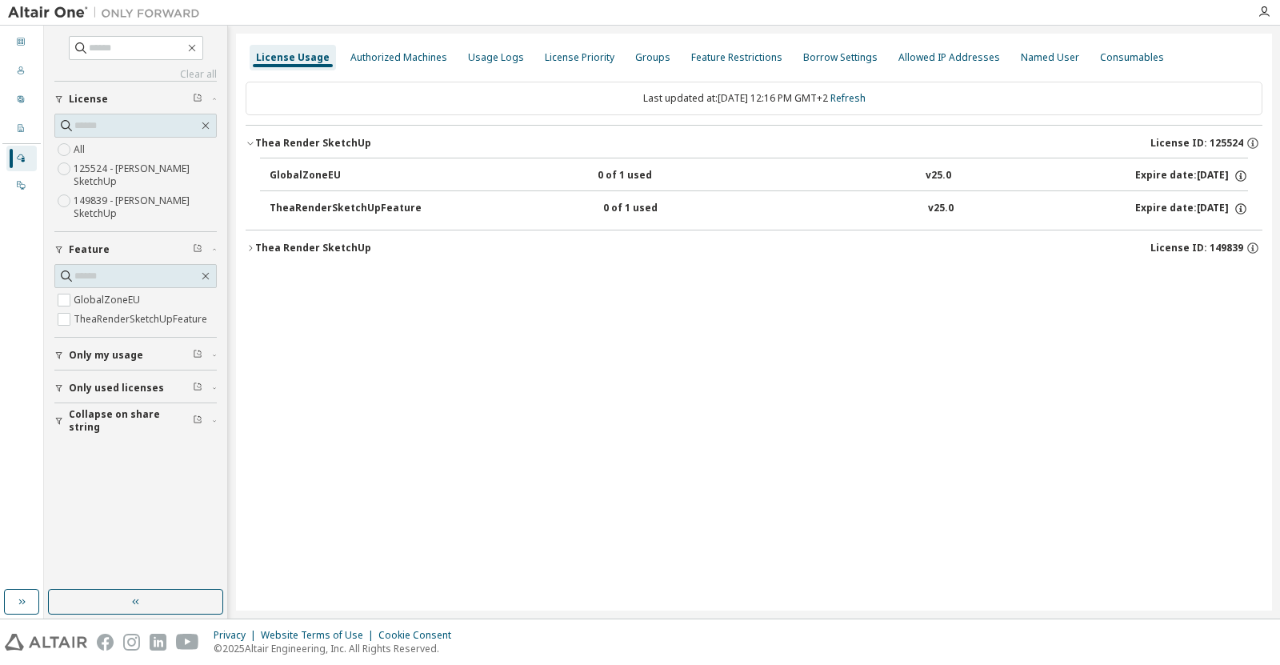
click at [828, 418] on div "License Usage Authorized Machines Usage Logs License Priority Groups Feature Re…" at bounding box center [754, 322] width 1036 height 577
click at [253, 142] on icon "button" at bounding box center [251, 143] width 10 height 10
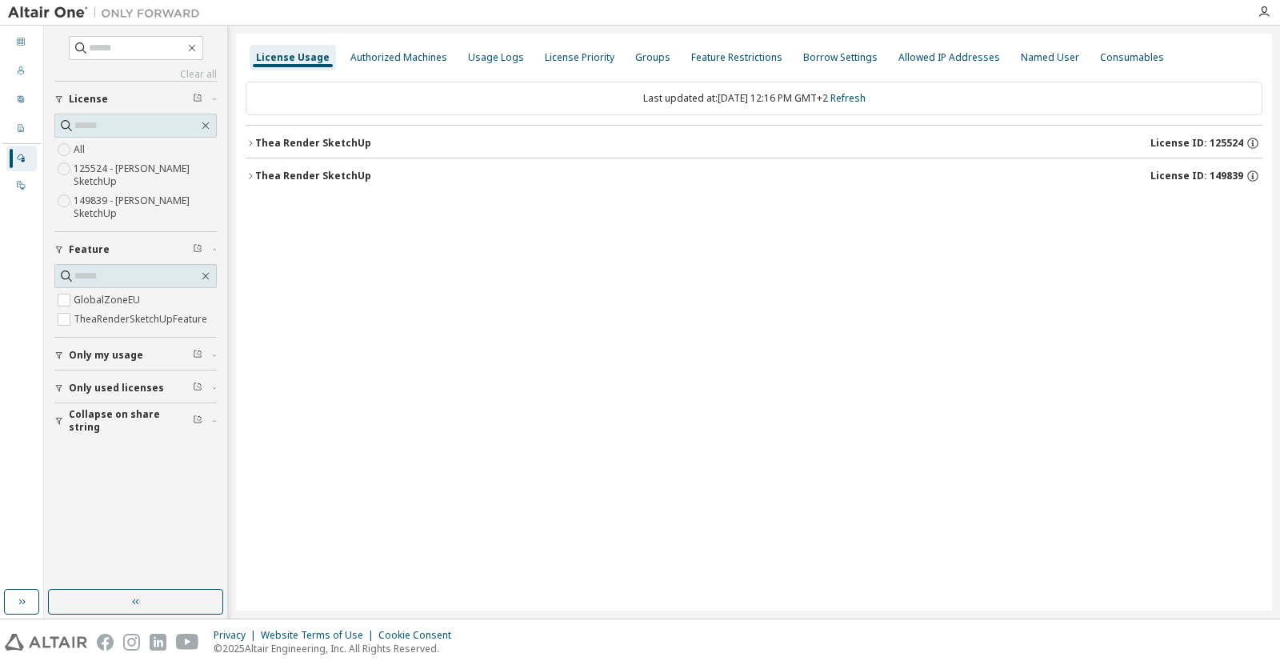
click at [262, 179] on div "Thea Render SketchUp" at bounding box center [313, 176] width 116 height 13
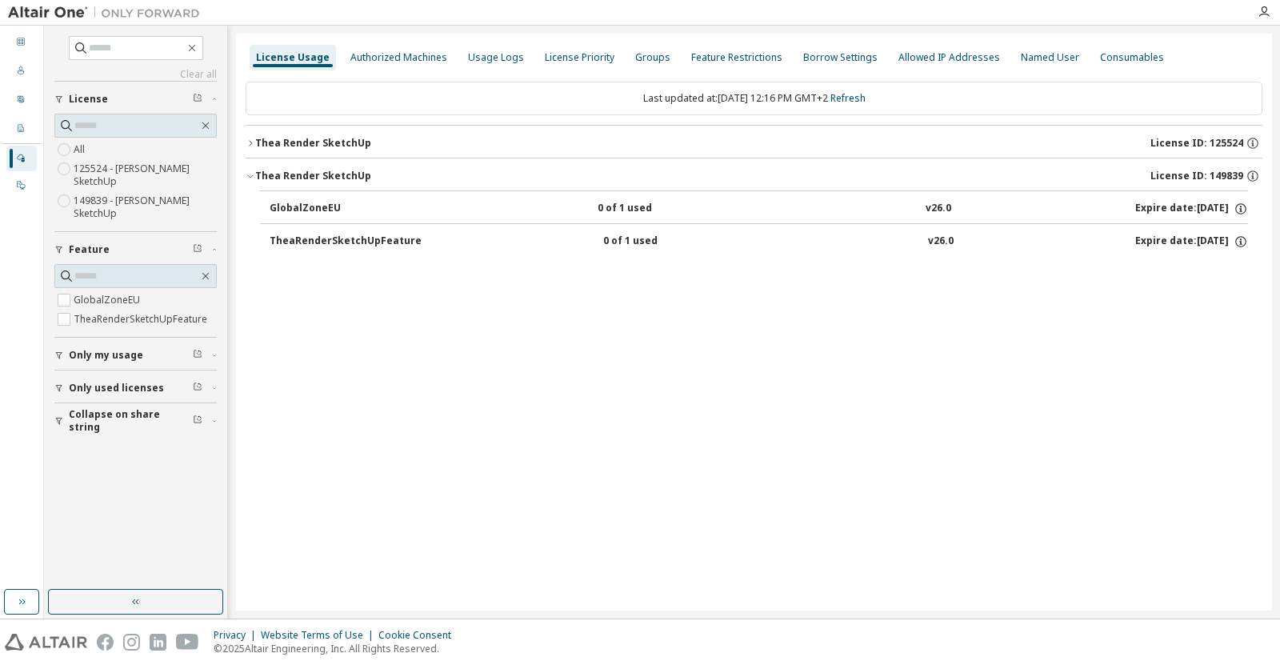
click at [938, 242] on div "Expire date: 2026-09-12" at bounding box center [1191, 241] width 113 height 14
click at [98, 387] on span "Only used licenses" at bounding box center [116, 388] width 95 height 13
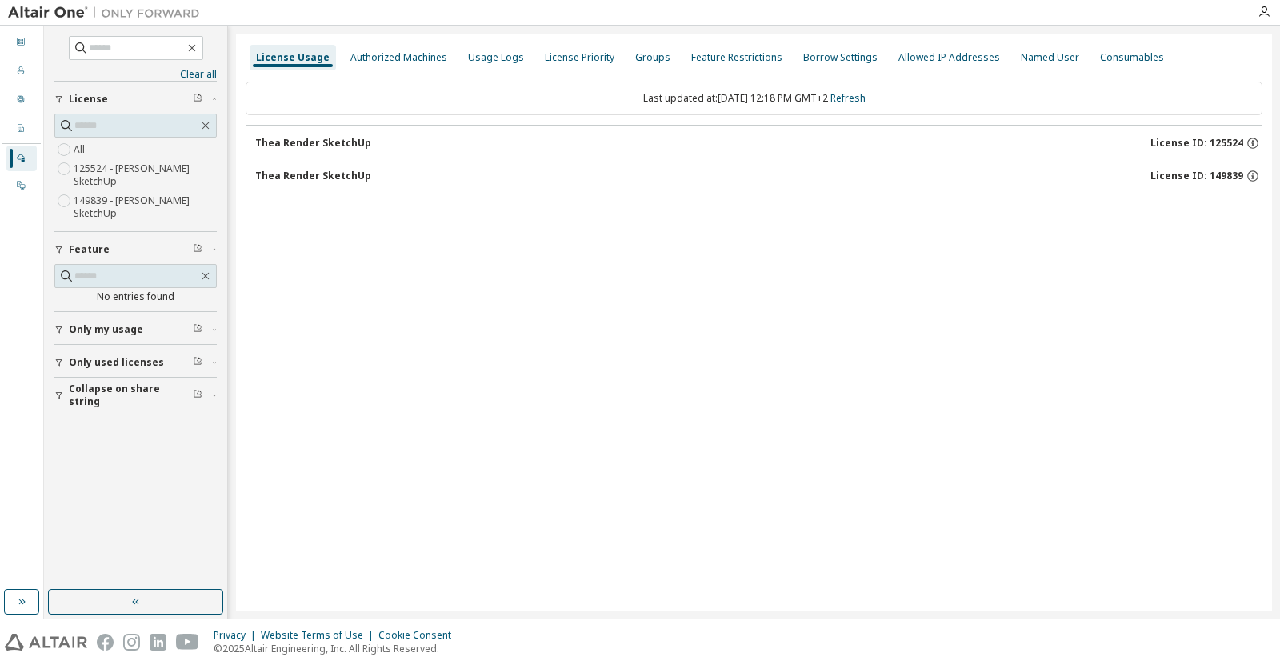
click at [342, 170] on div "Thea Render SketchUp" at bounding box center [313, 176] width 116 height 13
click at [938, 174] on span "License ID: 149839" at bounding box center [1196, 176] width 93 height 13
click at [203, 277] on icon "button" at bounding box center [205, 276] width 13 height 13
click at [206, 130] on icon "button" at bounding box center [205, 125] width 13 height 13
click at [202, 73] on link "Clear all" at bounding box center [135, 74] width 162 height 13
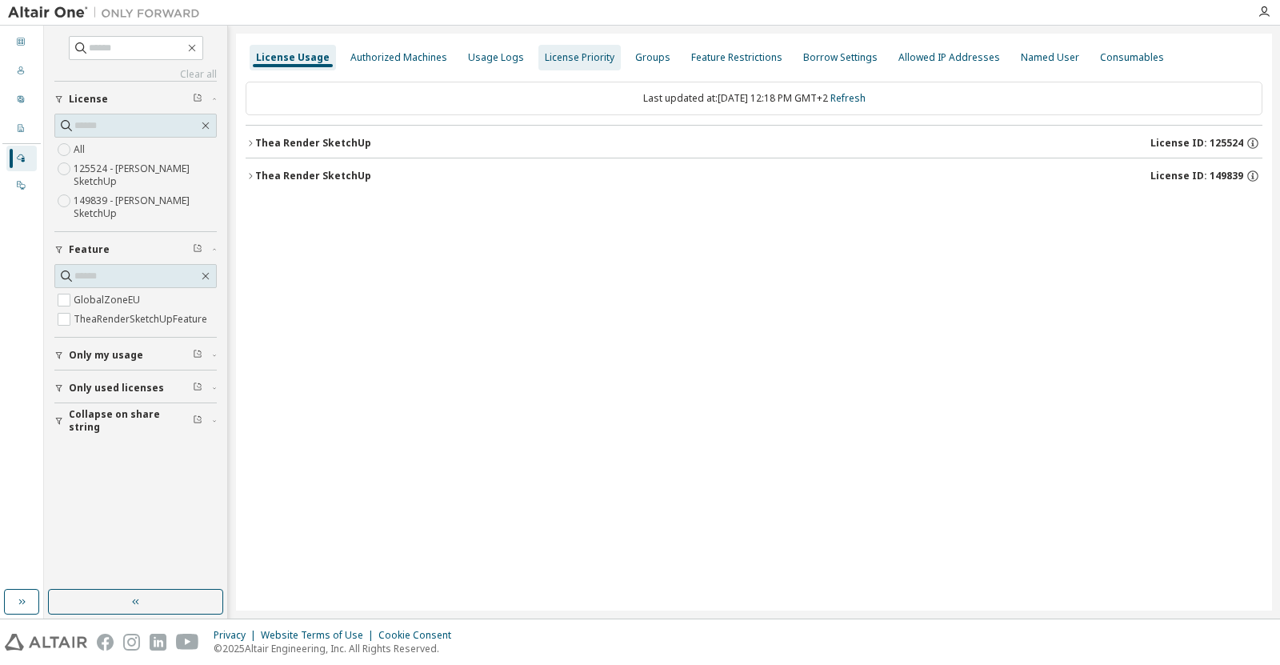
click at [573, 55] on div "License Priority" at bounding box center [580, 57] width 70 height 13
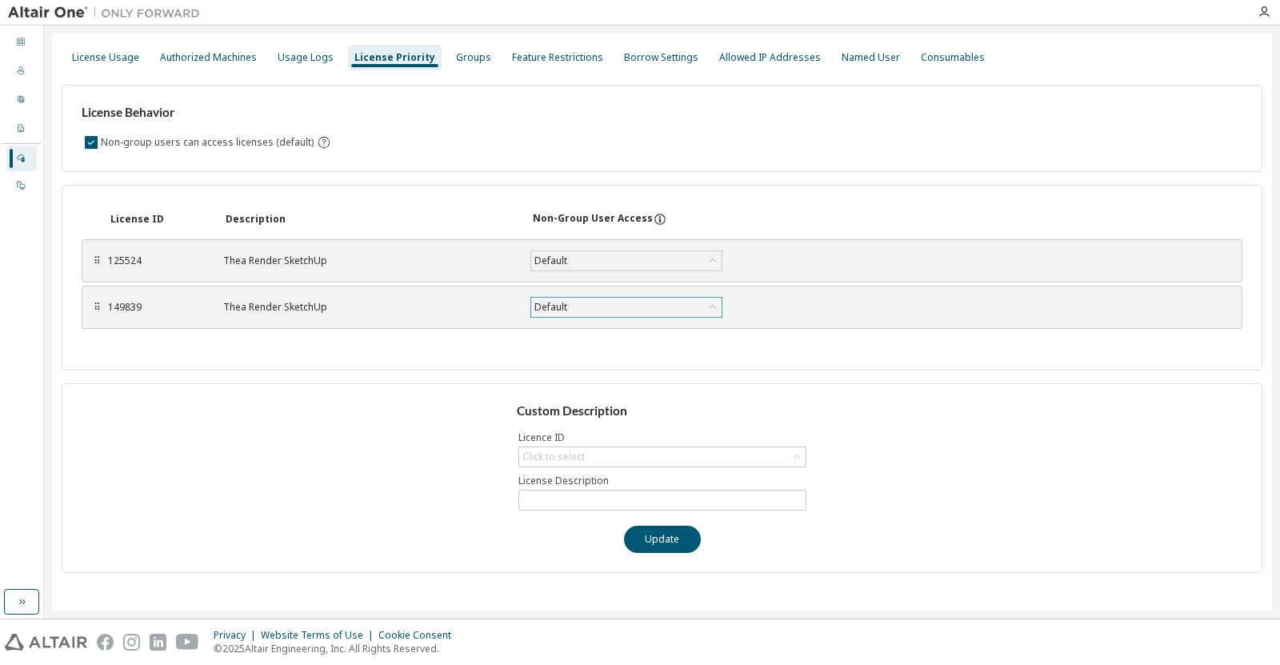
click at [562, 312] on div "Default" at bounding box center [551, 307] width 38 height 18
click at [22, 70] on icon at bounding box center [21, 71] width 10 height 10
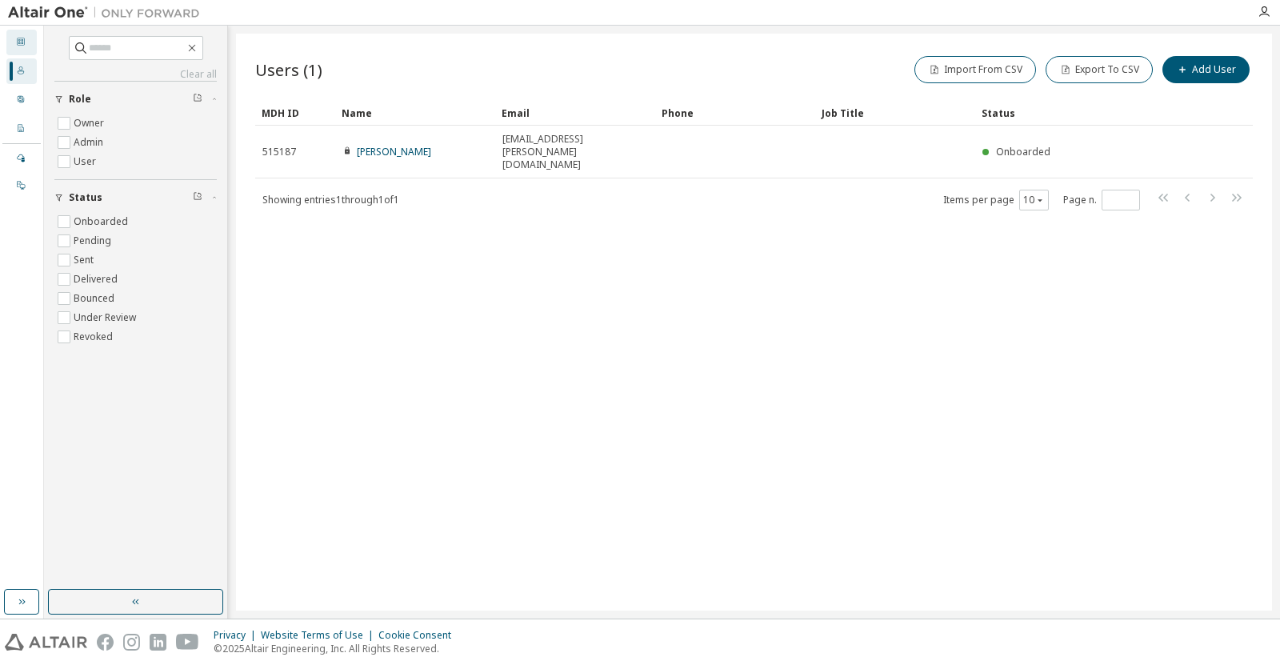
click at [23, 42] on icon at bounding box center [21, 42] width 10 height 10
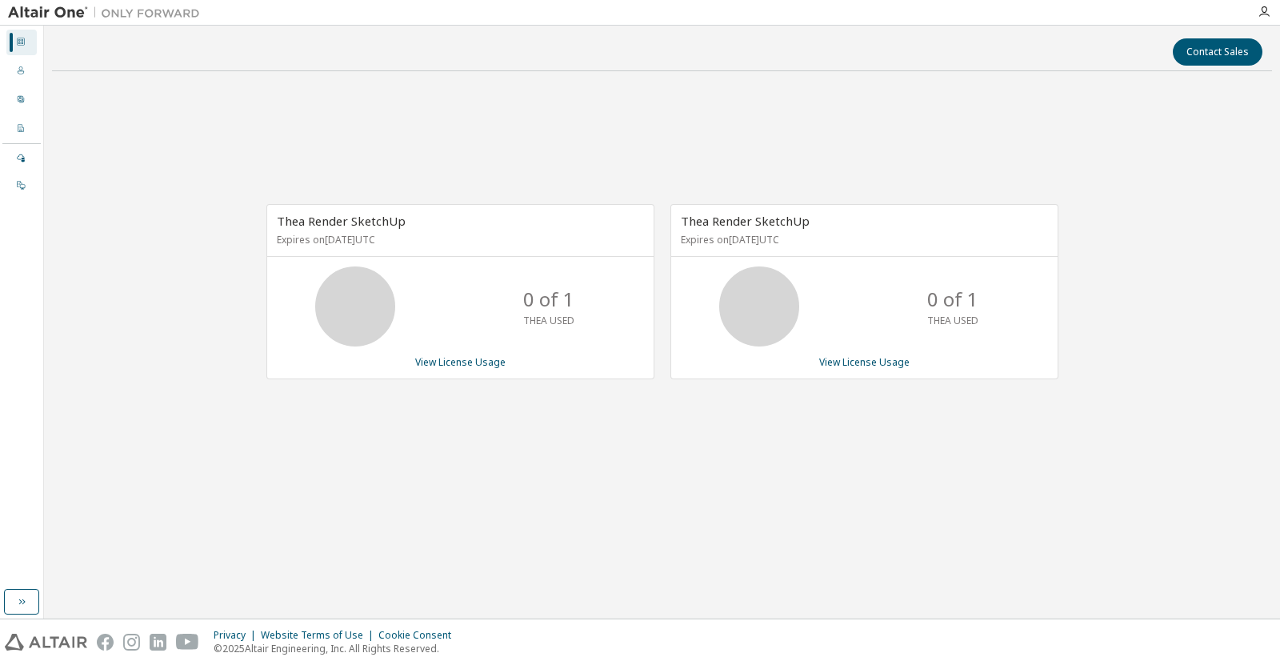
drag, startPoint x: 788, startPoint y: 234, endPoint x: 774, endPoint y: 254, distance: 24.6
click at [783, 242] on p "Expires on September 12, 2026 UTC" at bounding box center [862, 240] width 363 height 14
click at [779, 291] on icon at bounding box center [759, 306] width 40 height 40
click at [23, 74] on icon at bounding box center [21, 71] width 10 height 10
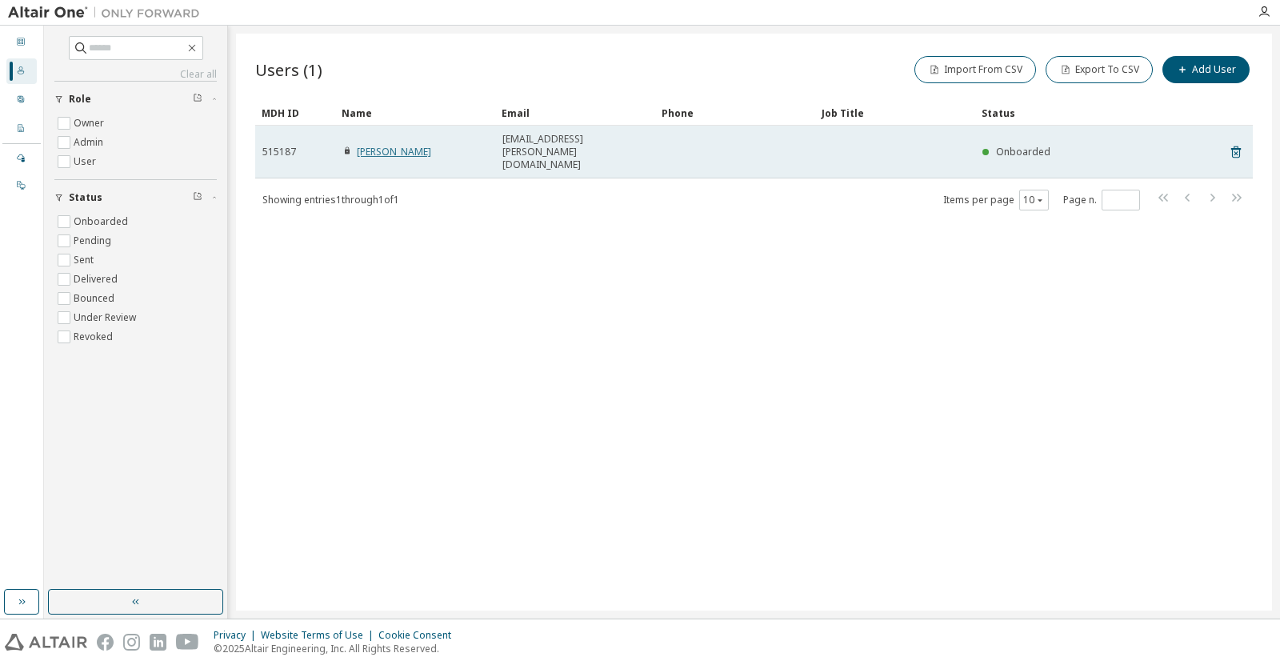
click at [401, 145] on link "Zoltan Fekete" at bounding box center [394, 152] width 74 height 14
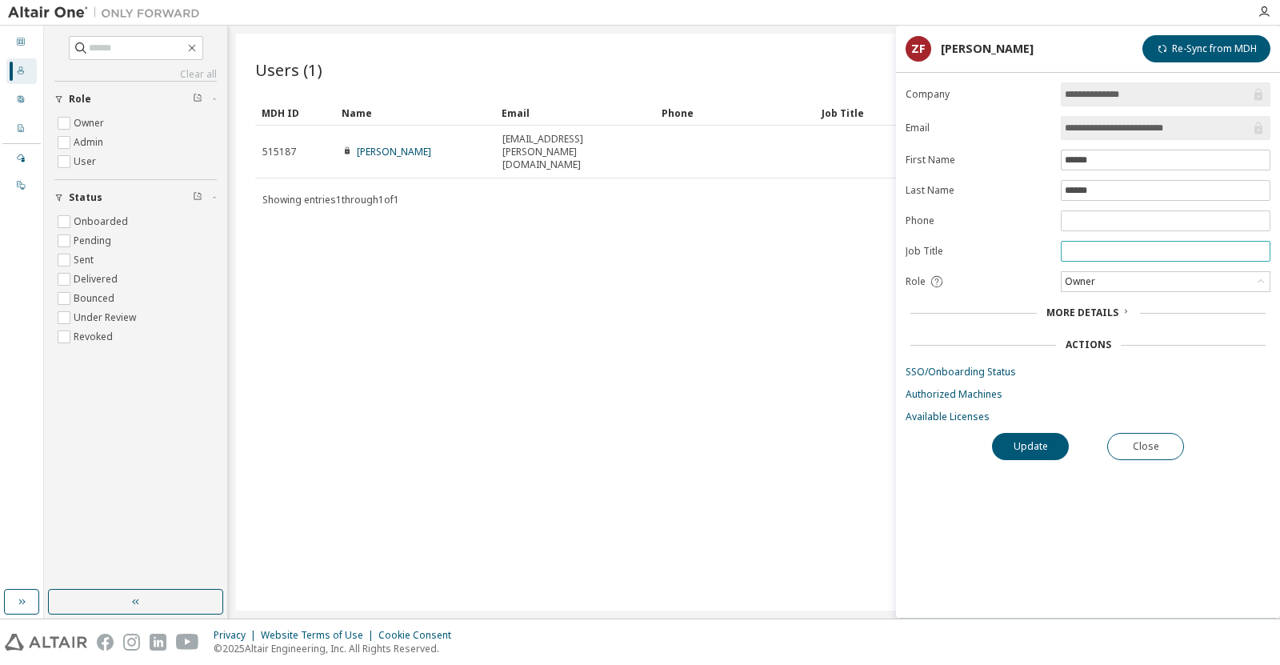
click at [938, 247] on input "text" at bounding box center [1166, 251] width 202 height 13
type input "***"
click at [938, 446] on button "Update" at bounding box center [1030, 446] width 77 height 27
